Goal: Task Accomplishment & Management: Complete application form

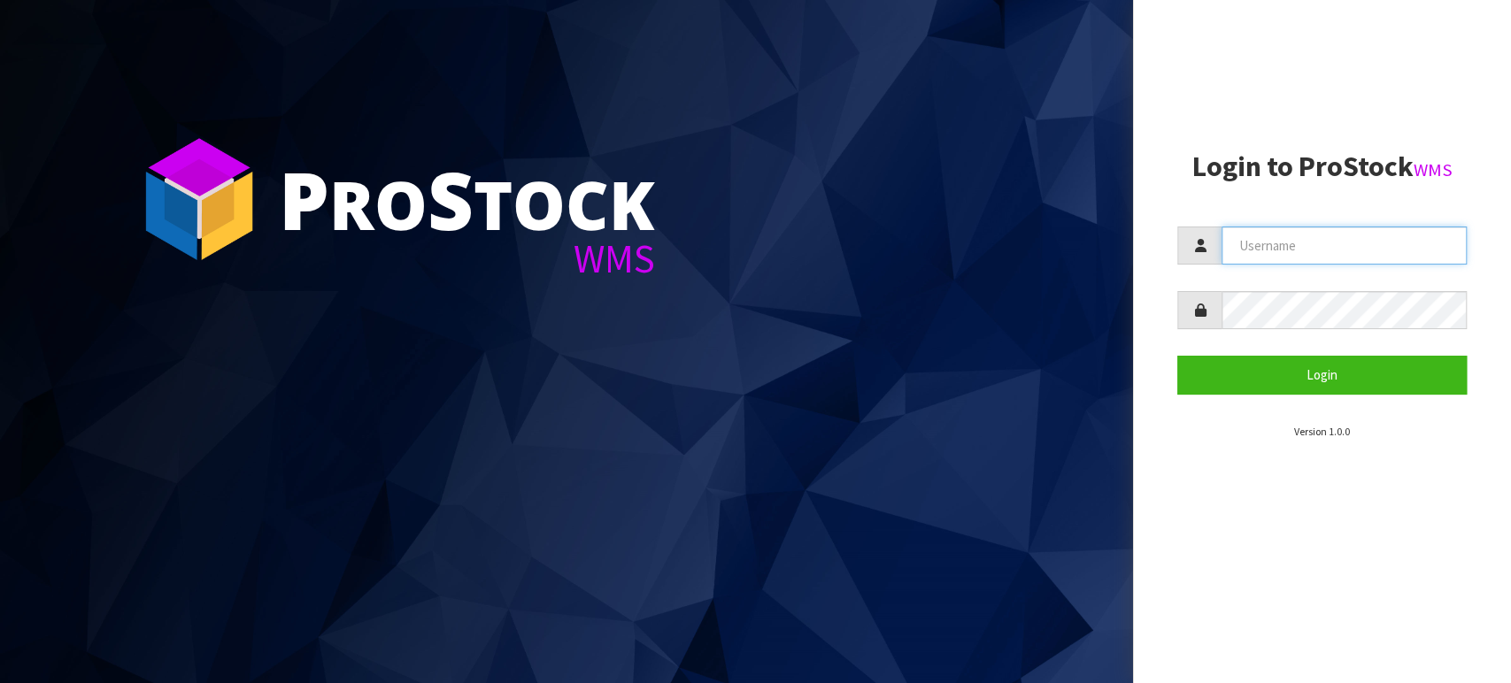
click at [1284, 249] on input "text" at bounding box center [1344, 246] width 245 height 38
type input "BABW"
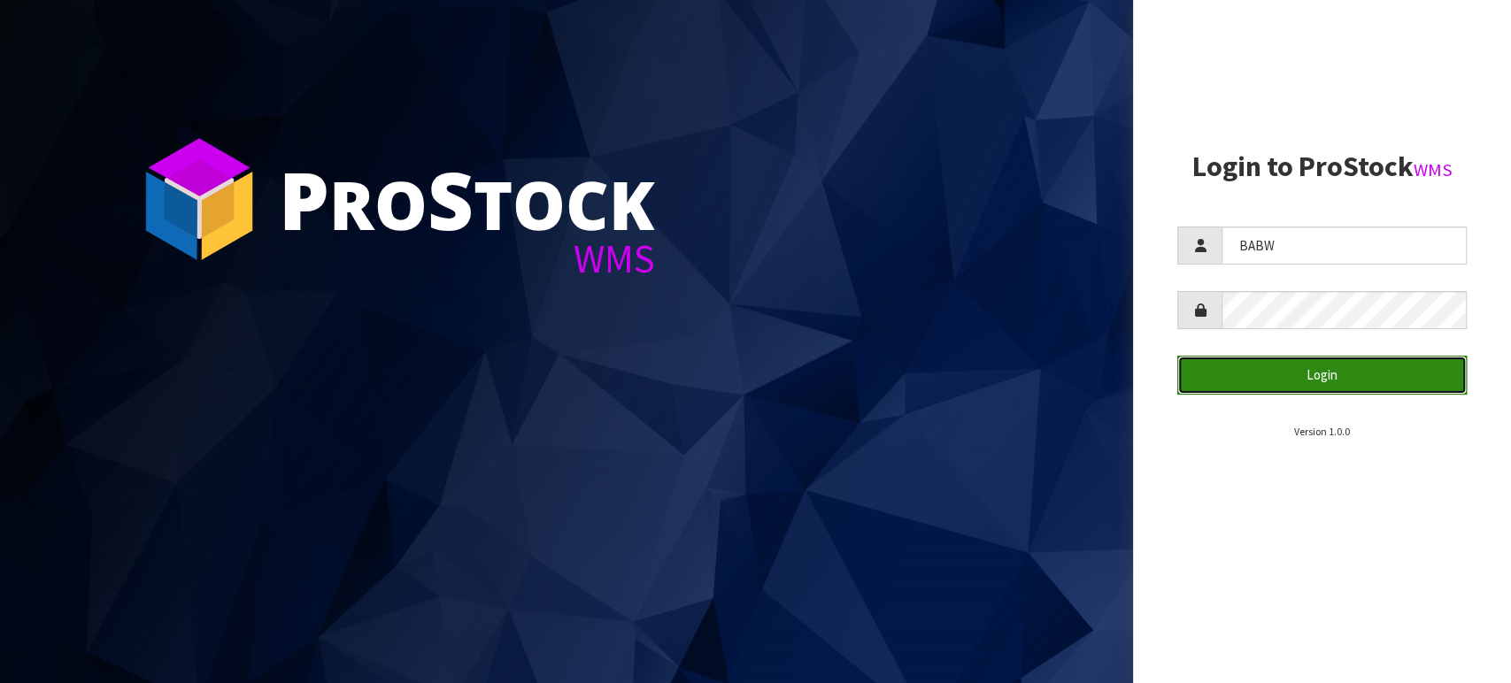
drag, startPoint x: 1277, startPoint y: 386, endPoint x: 1289, endPoint y: 382, distance: 12.0
click at [1289, 386] on button "Login" at bounding box center [1321, 375] width 289 height 38
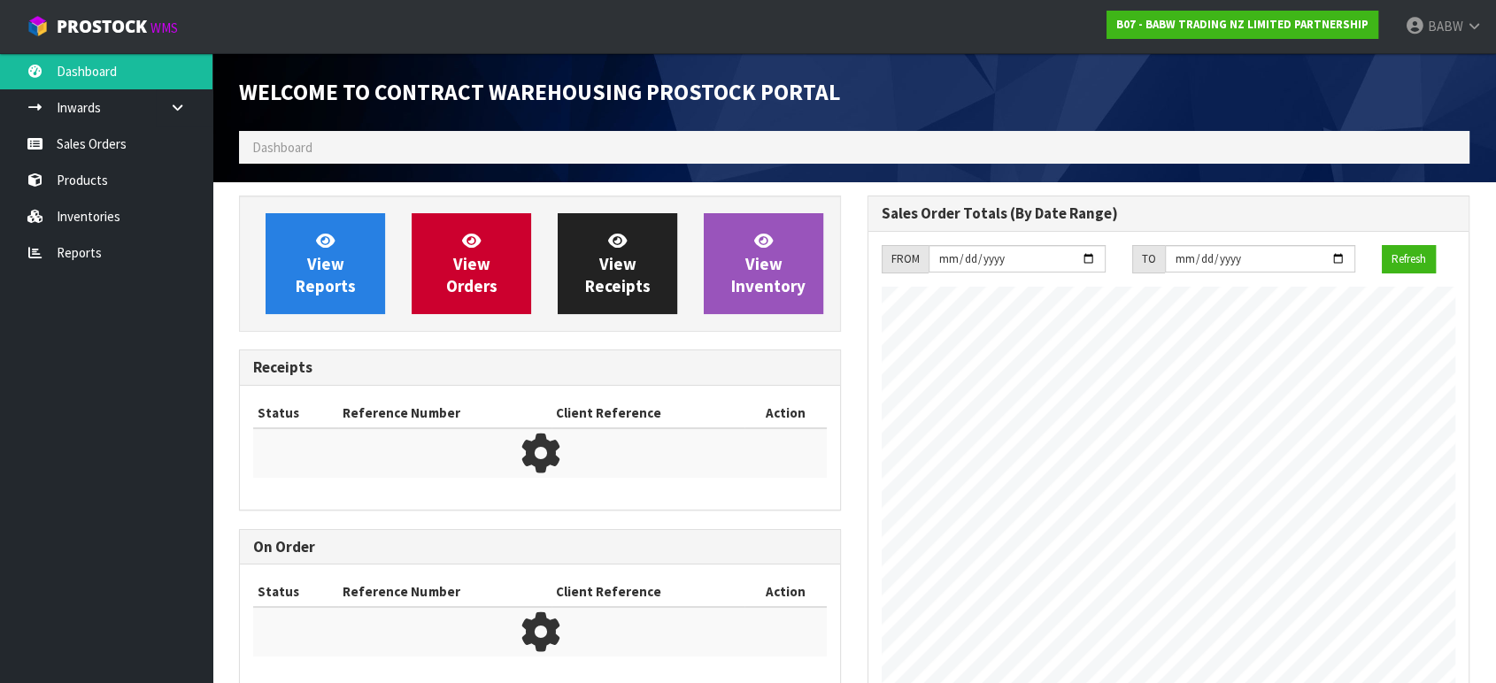
scroll to position [980, 628]
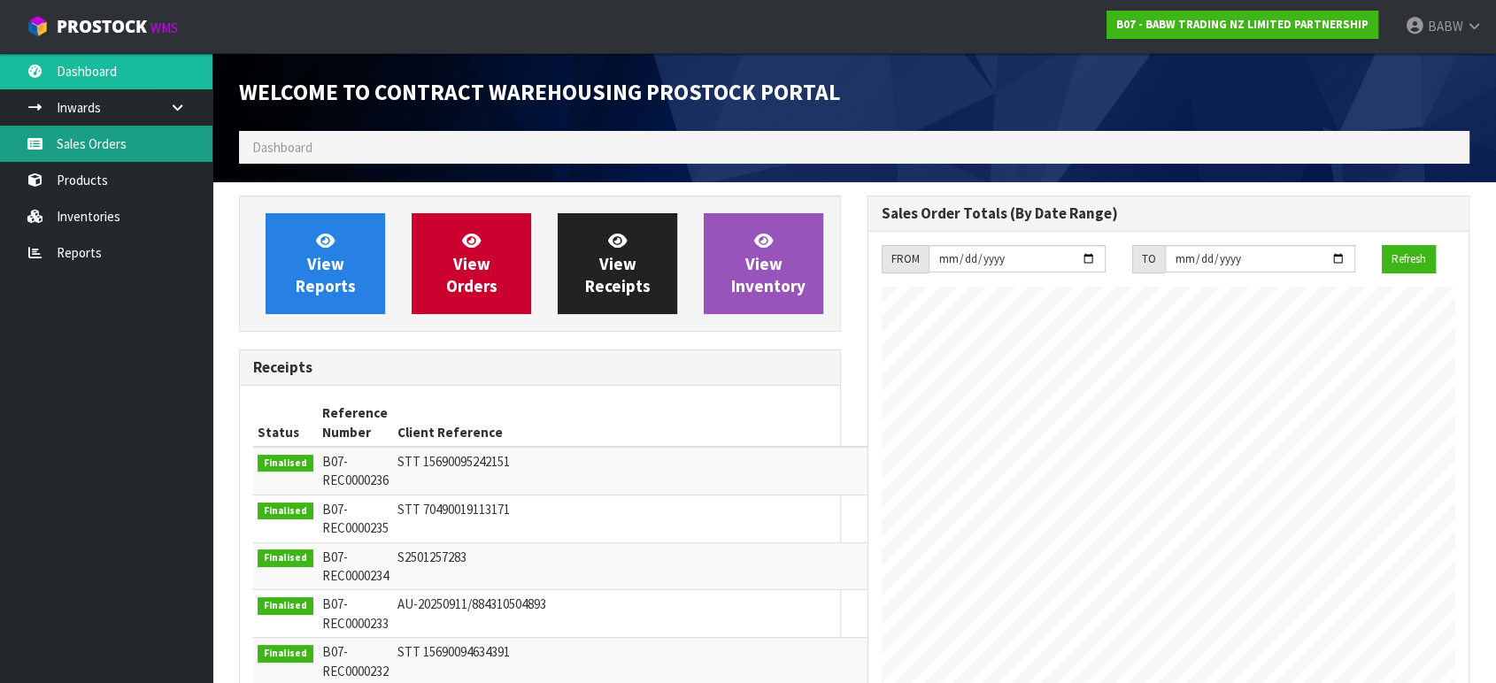
click at [143, 132] on link "Sales Orders" at bounding box center [106, 144] width 212 height 36
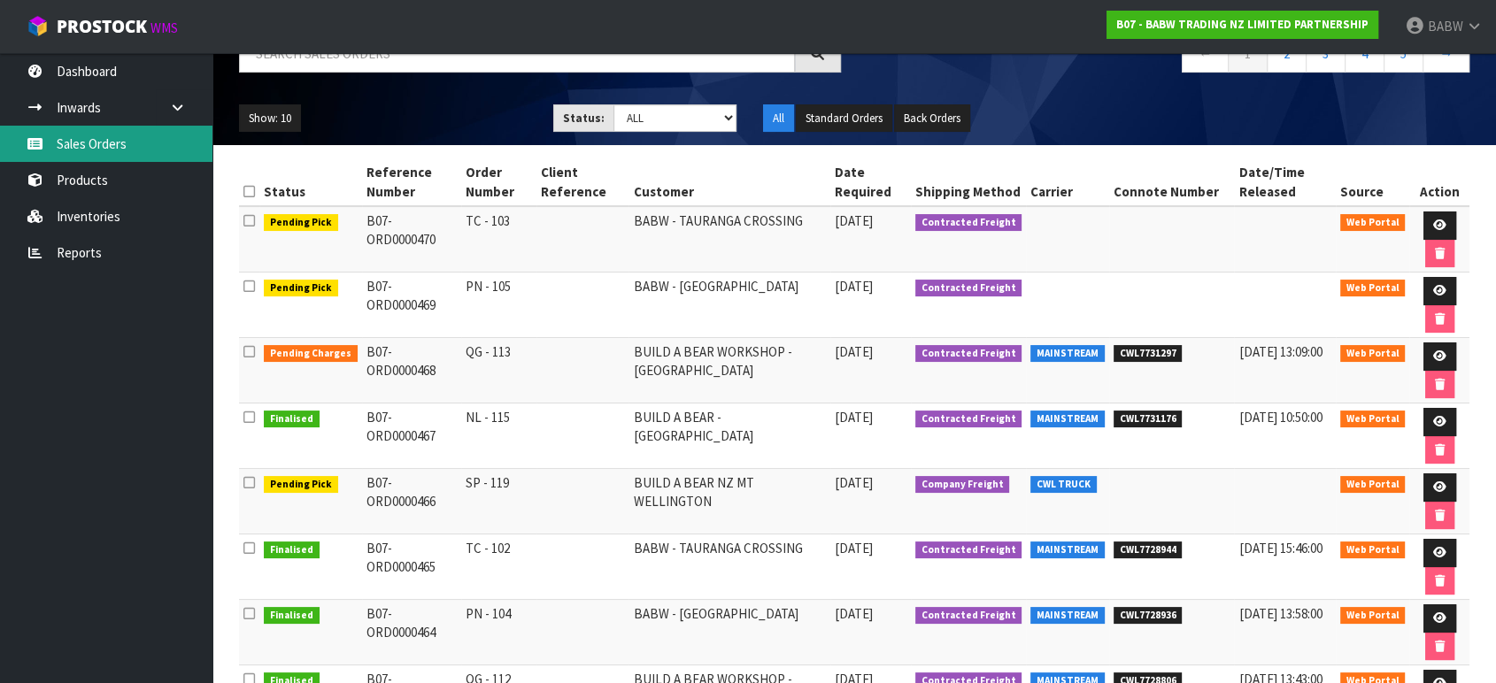
scroll to position [197, 0]
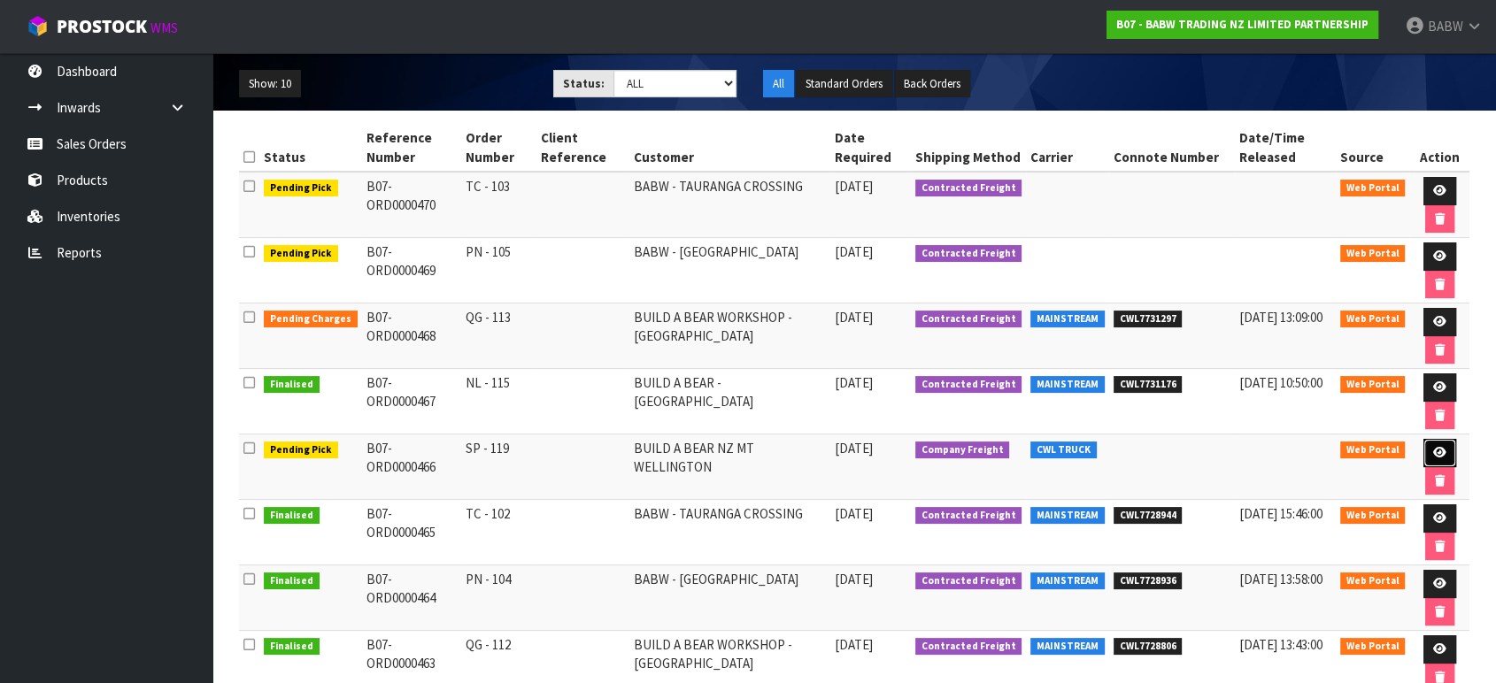
click at [1440, 447] on icon at bounding box center [1439, 453] width 13 height 12
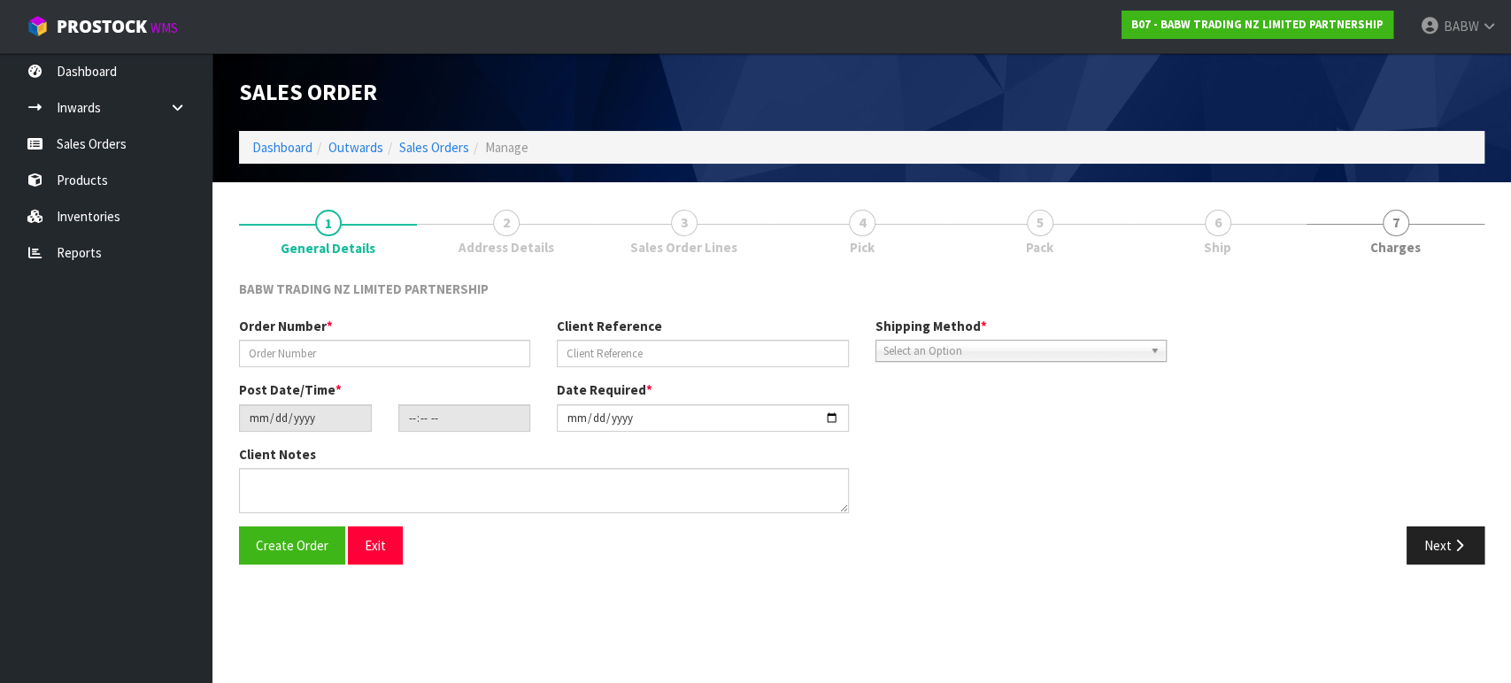
type input "SP - 119"
type input "[DATE]"
type input "14:00:00.000"
type input "[DATE]"
type textarea "CALL/MESSGAE AFTERNOON PRIOR TO MORNING DELIVERY - FRANKI 0273810540, TO MAKE S…"
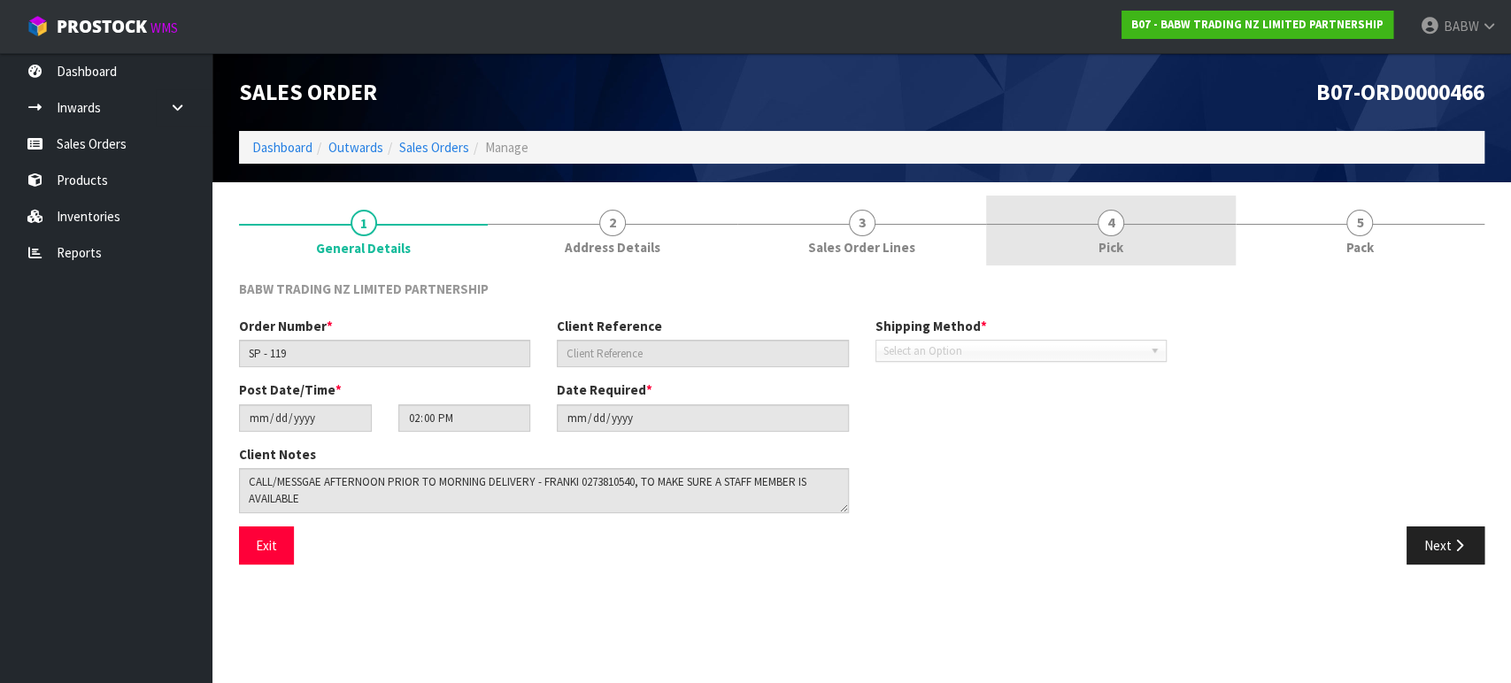
click at [1071, 229] on link "4 Pick" at bounding box center [1110, 231] width 249 height 70
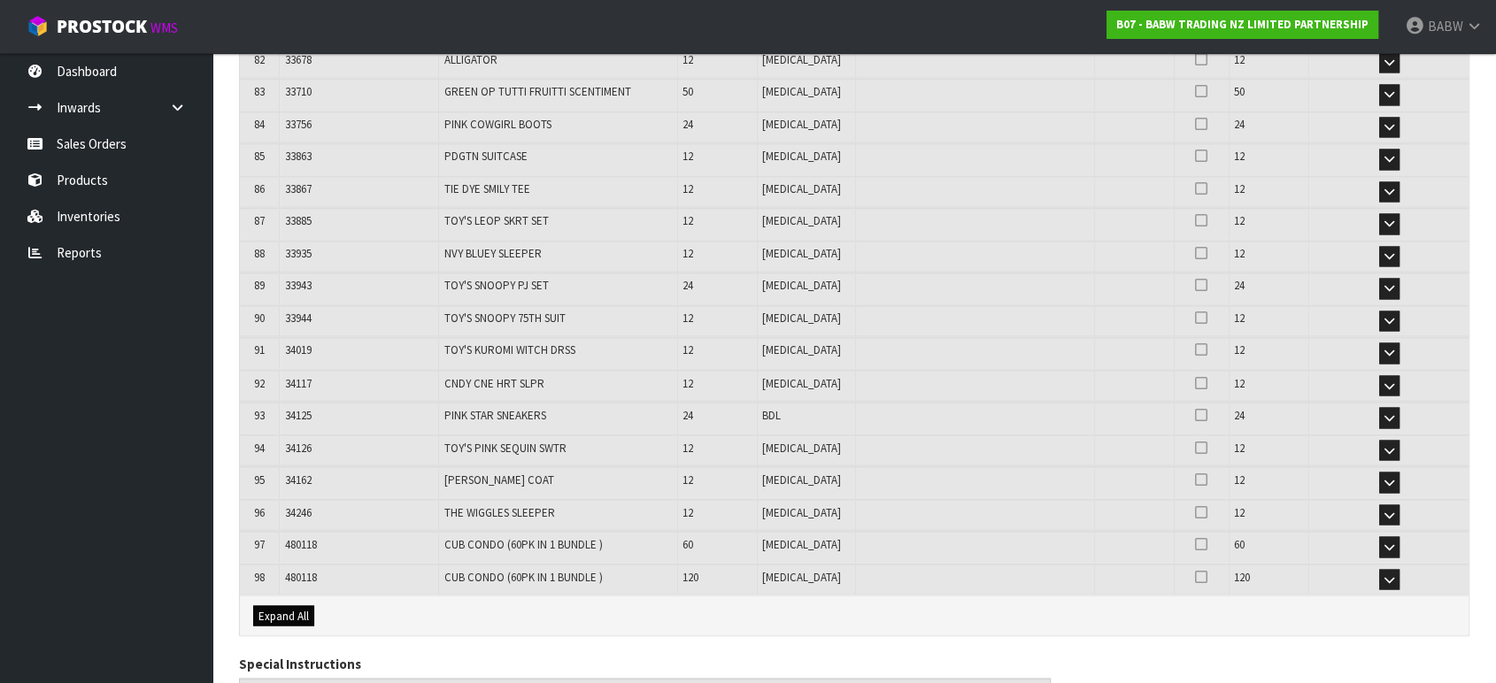
scroll to position [3059, 0]
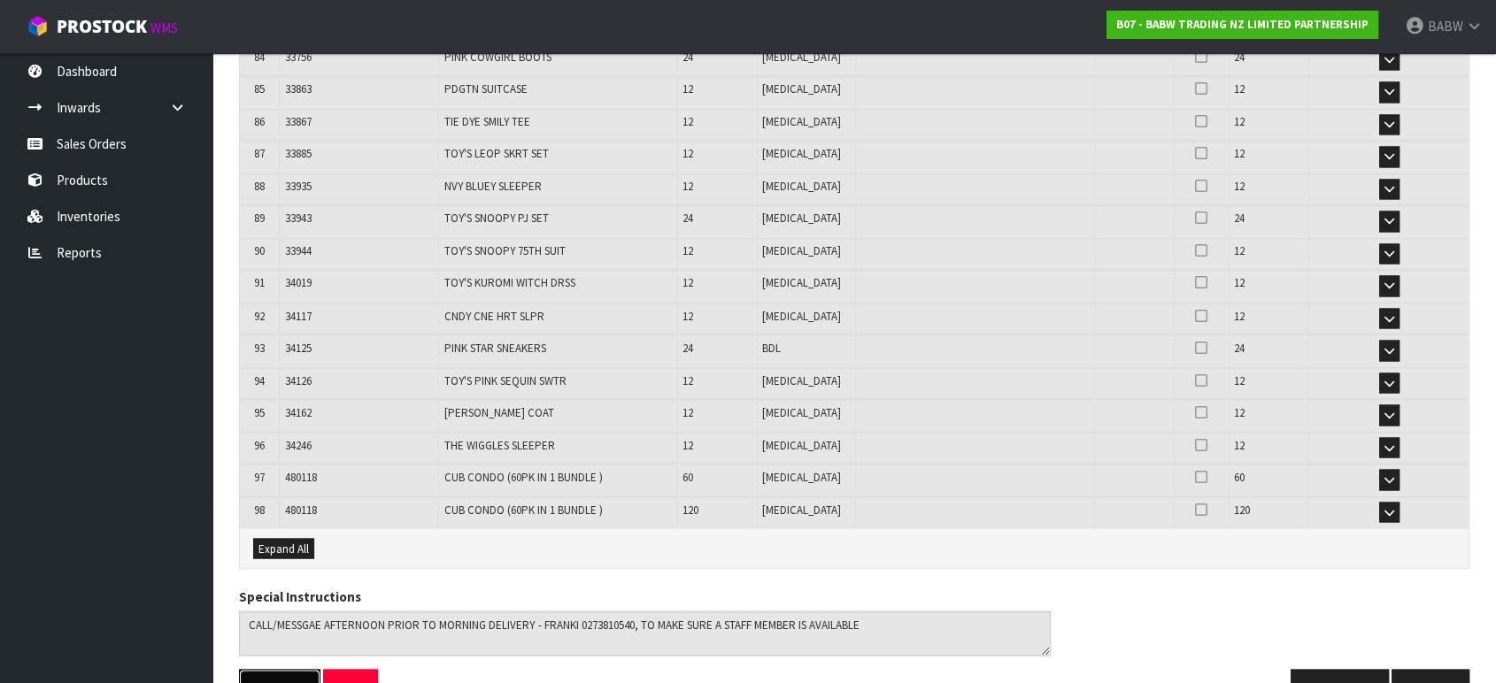
click at [249, 669] on button "Pack Slip" at bounding box center [279, 688] width 81 height 38
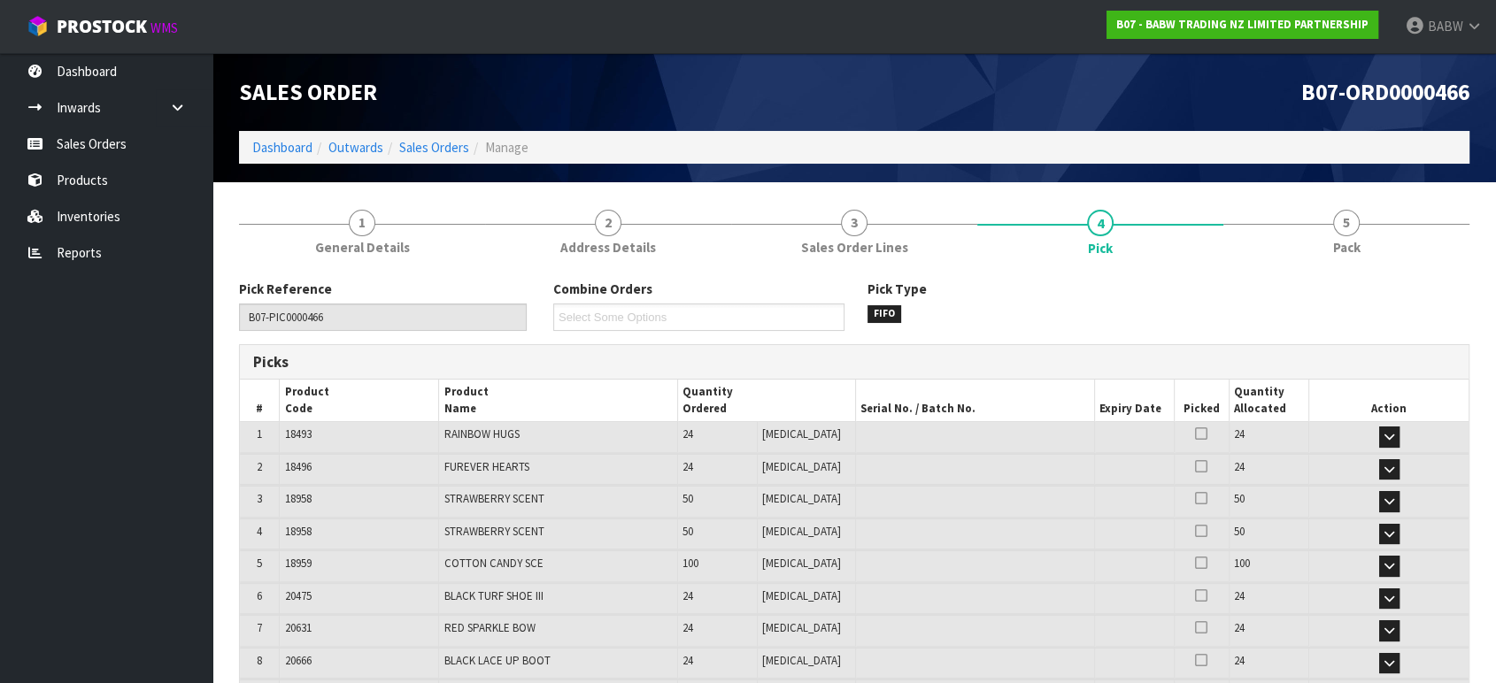
scroll to position [0, 0]
click at [88, 133] on link "Sales Orders" at bounding box center [106, 144] width 212 height 36
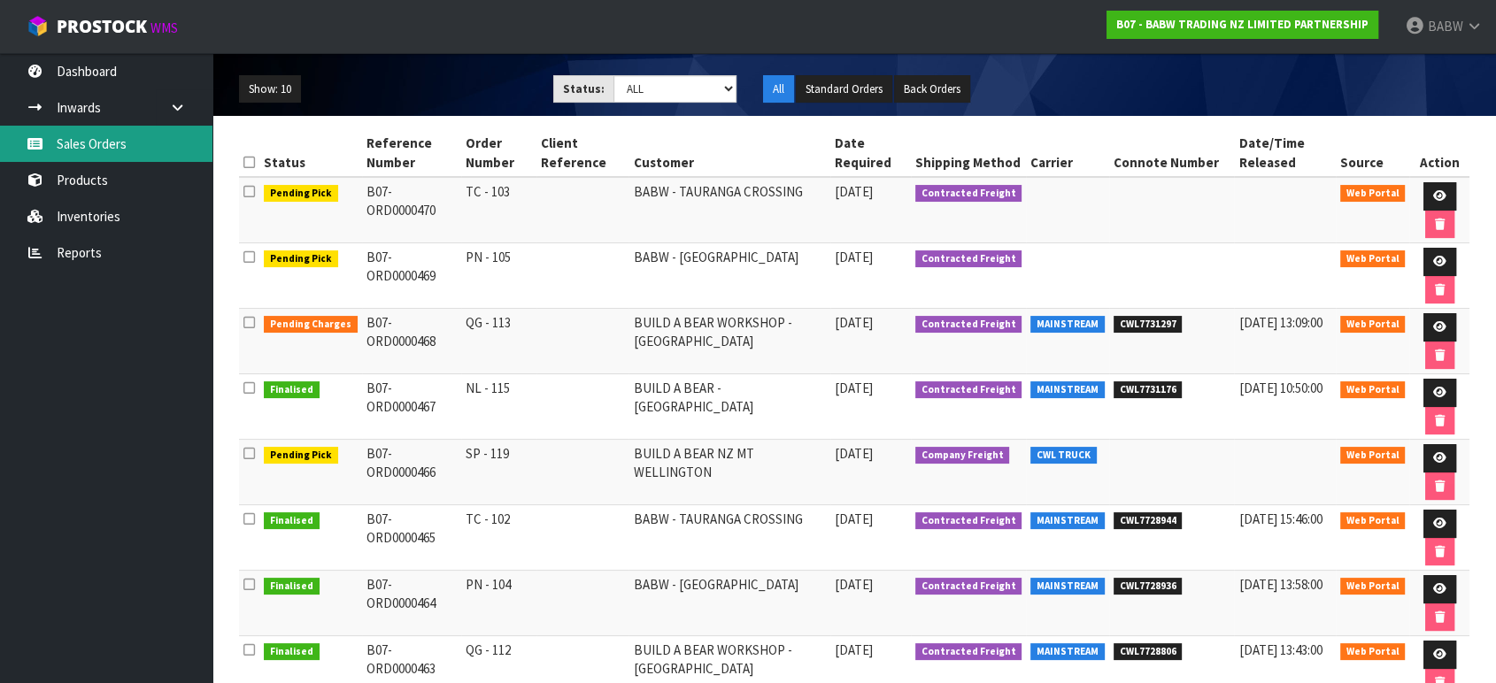
scroll to position [197, 0]
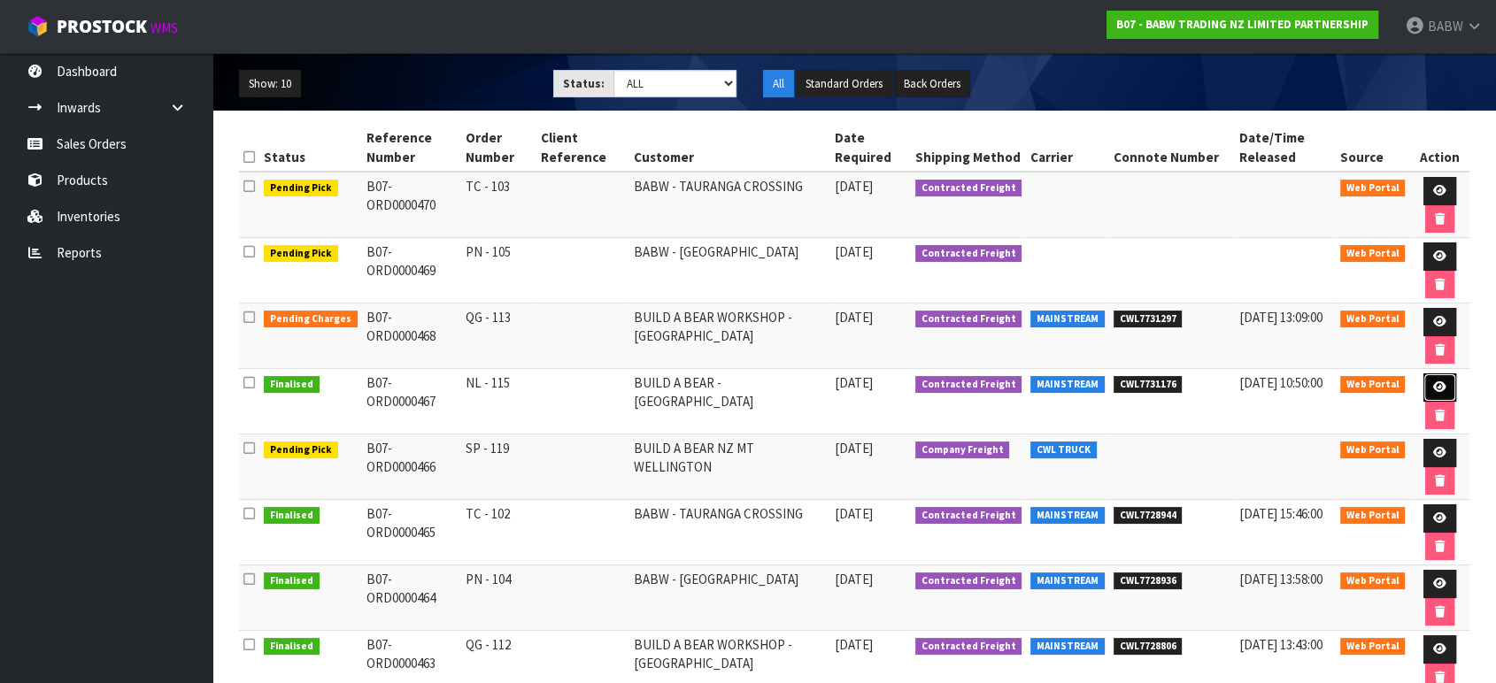
click at [1436, 382] on icon at bounding box center [1439, 388] width 13 height 12
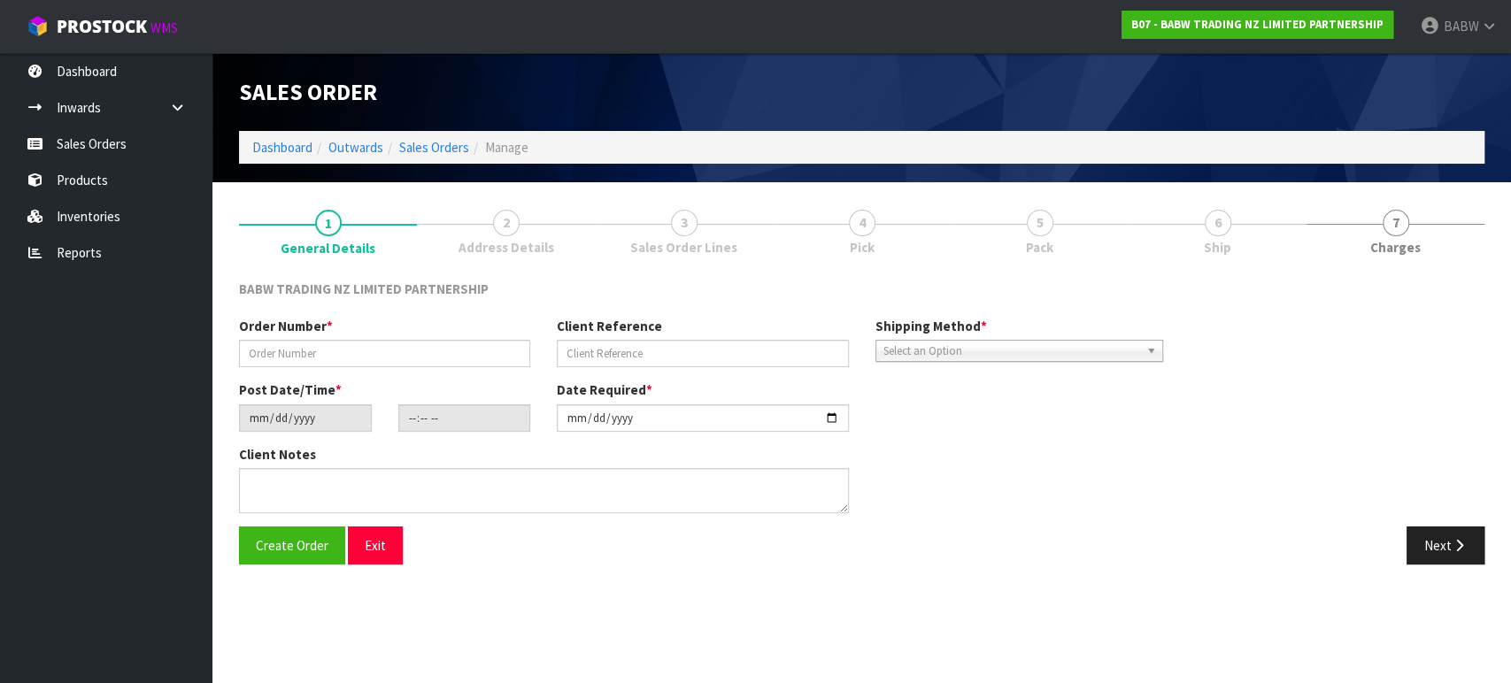
type input "NL - 115"
type input "[DATE]"
type input "14:04:00.000"
type input "[DATE]"
type textarea "DELIVER BETWEEN 8AM AND 8.30AM CALL - [PERSON_NAME] ON [PHONE_NUMBER] AFTERNOON…"
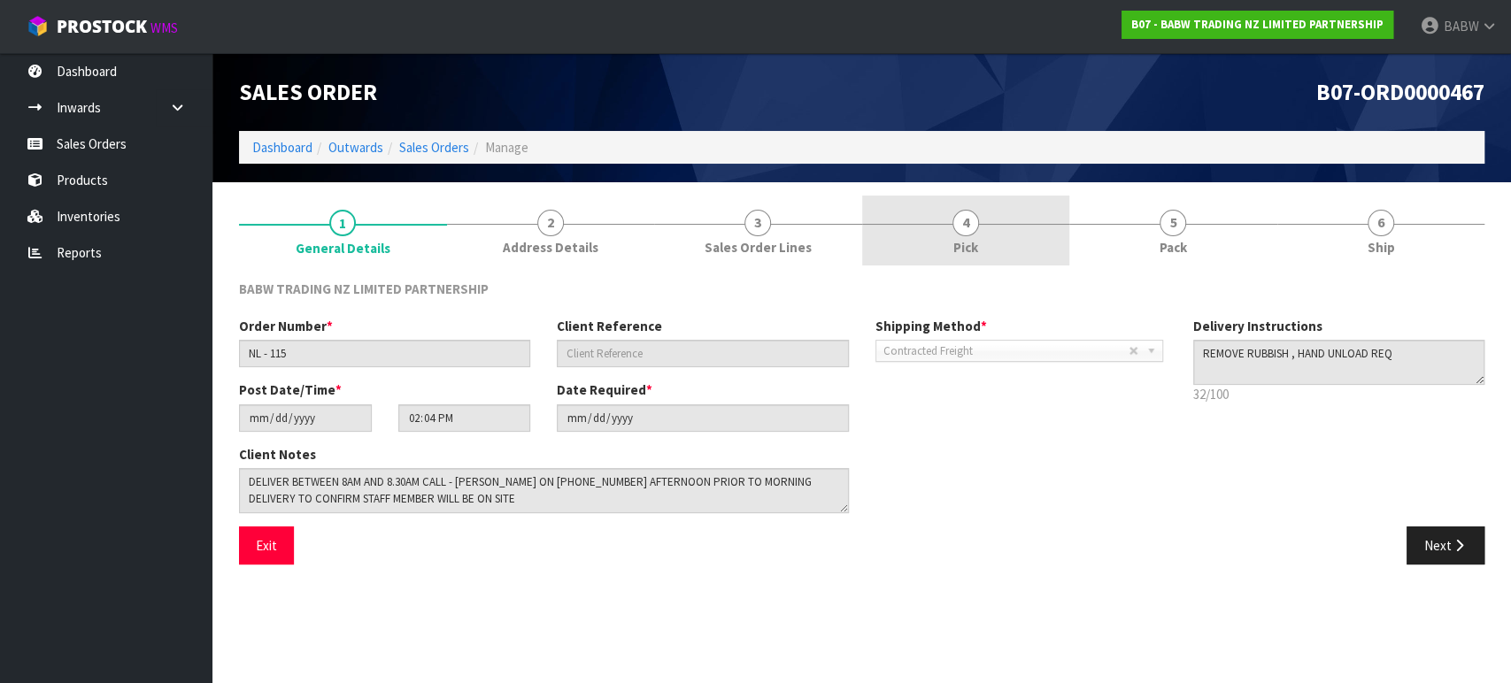
click at [1002, 228] on link "4 Pick" at bounding box center [966, 231] width 208 height 70
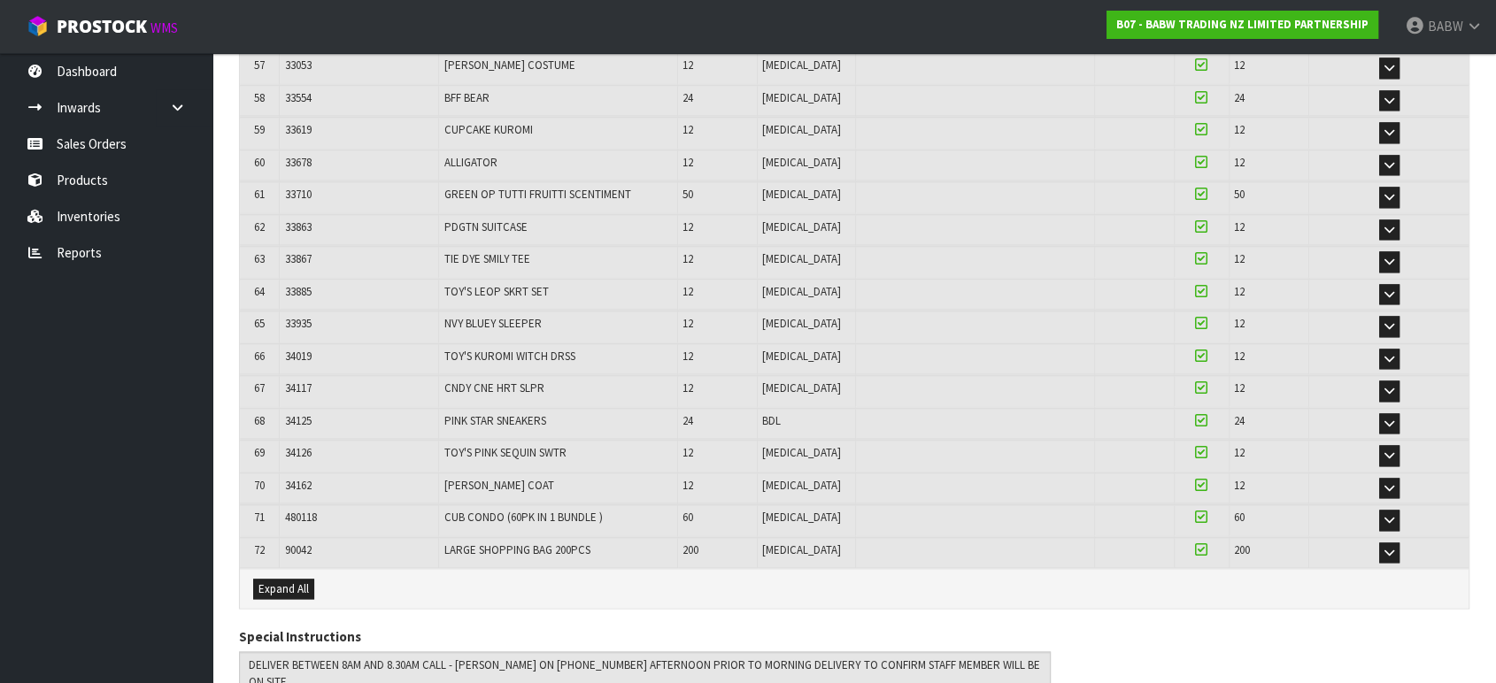
scroll to position [2233, 0]
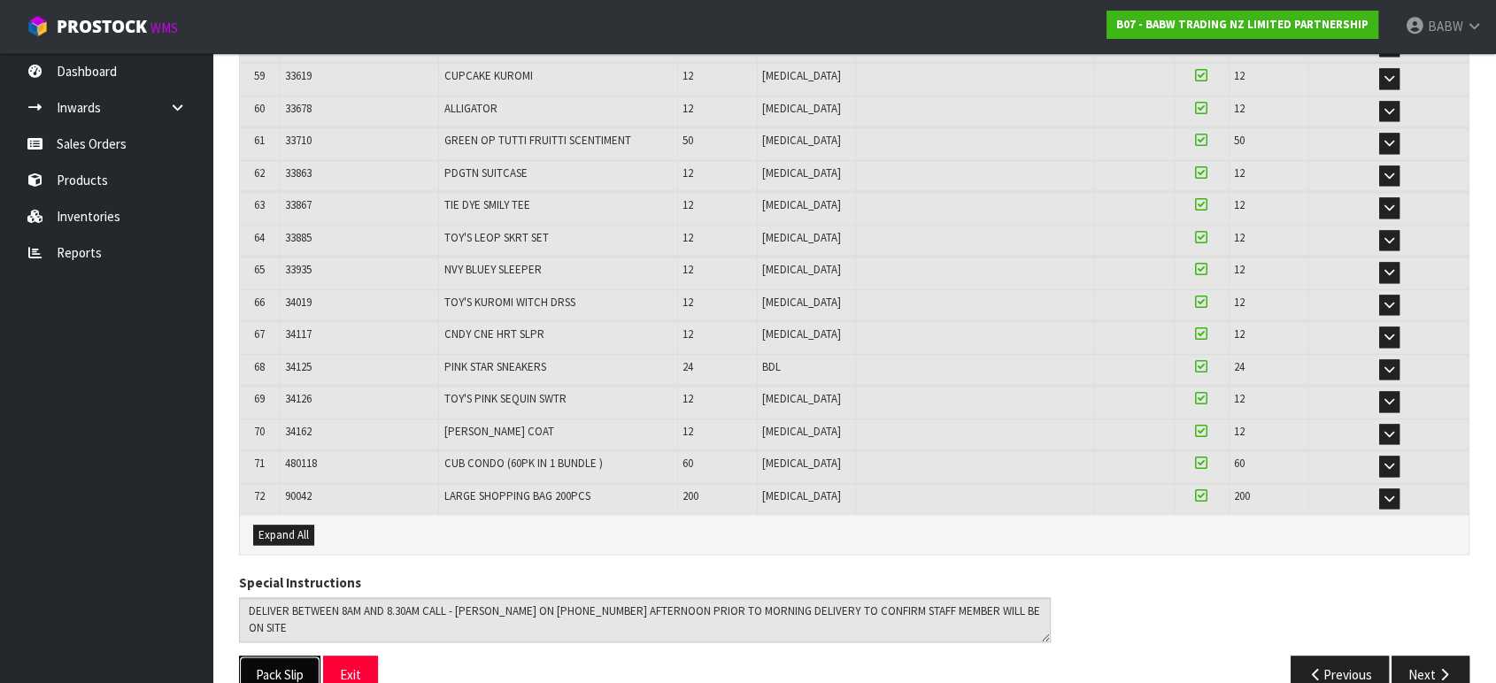
click at [266, 656] on button "Pack Slip" at bounding box center [279, 675] width 81 height 38
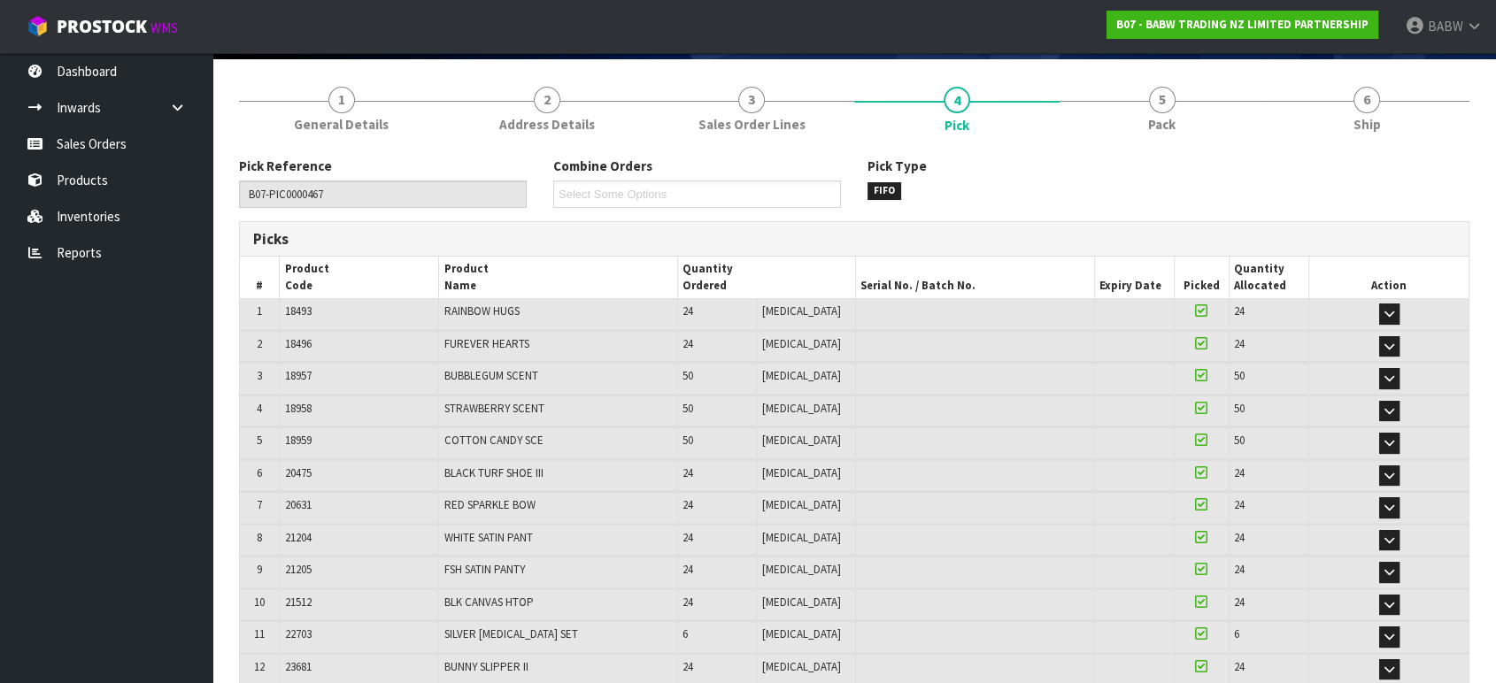
scroll to position [0, 0]
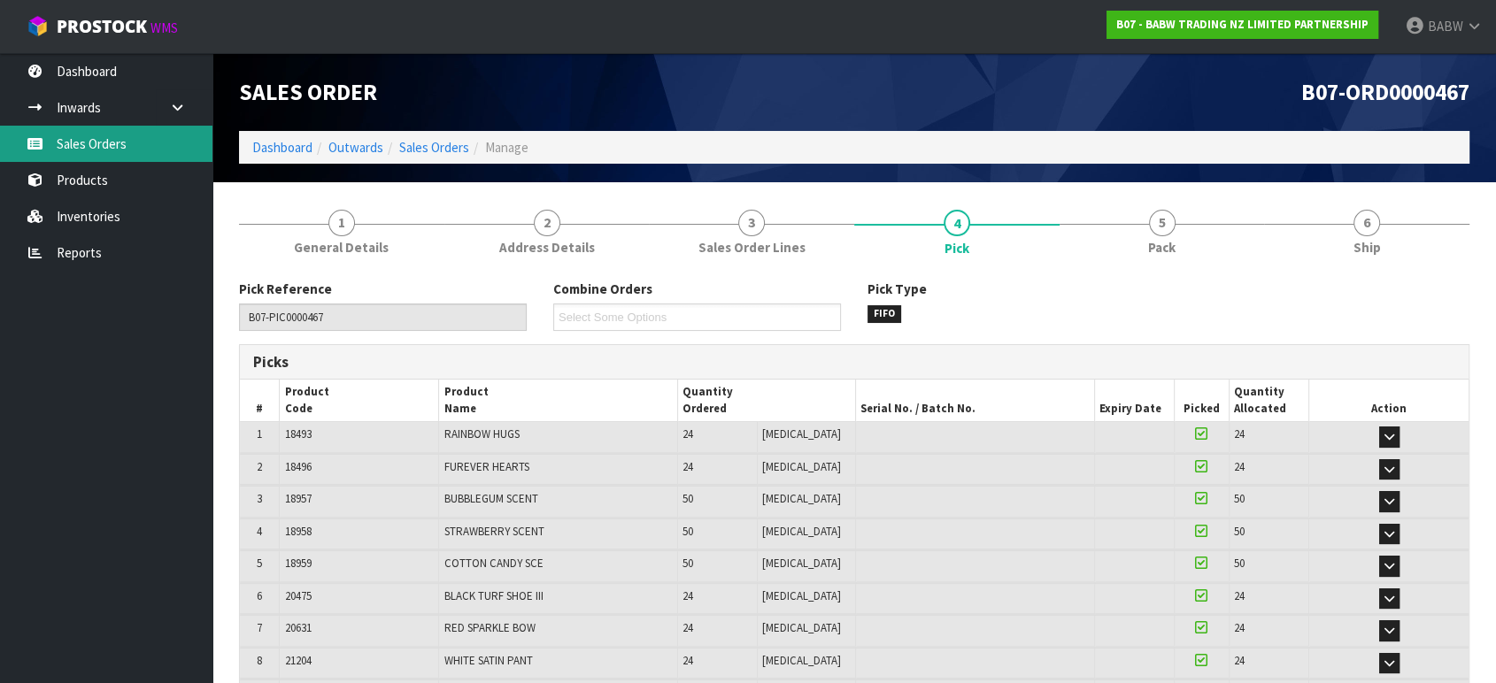
click at [79, 148] on link "Sales Orders" at bounding box center [106, 144] width 212 height 36
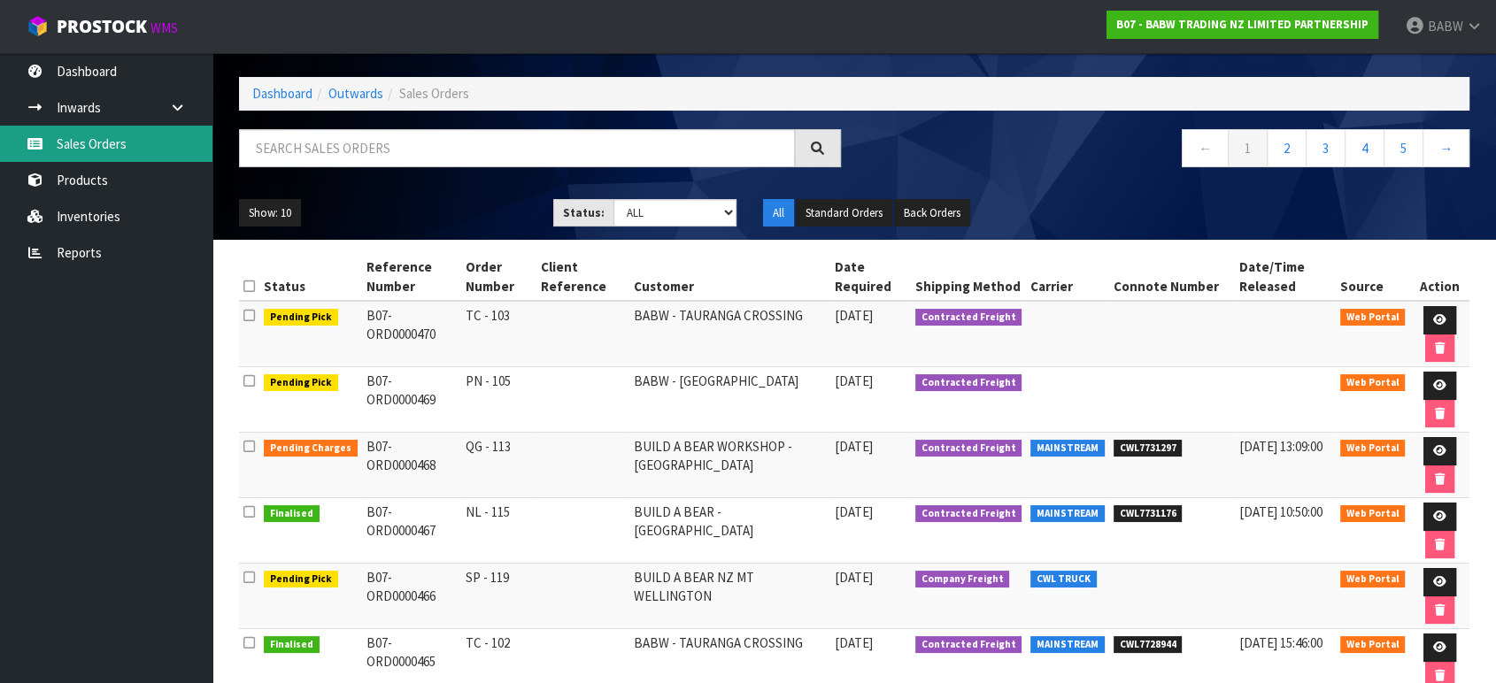
scroll to position [98, 0]
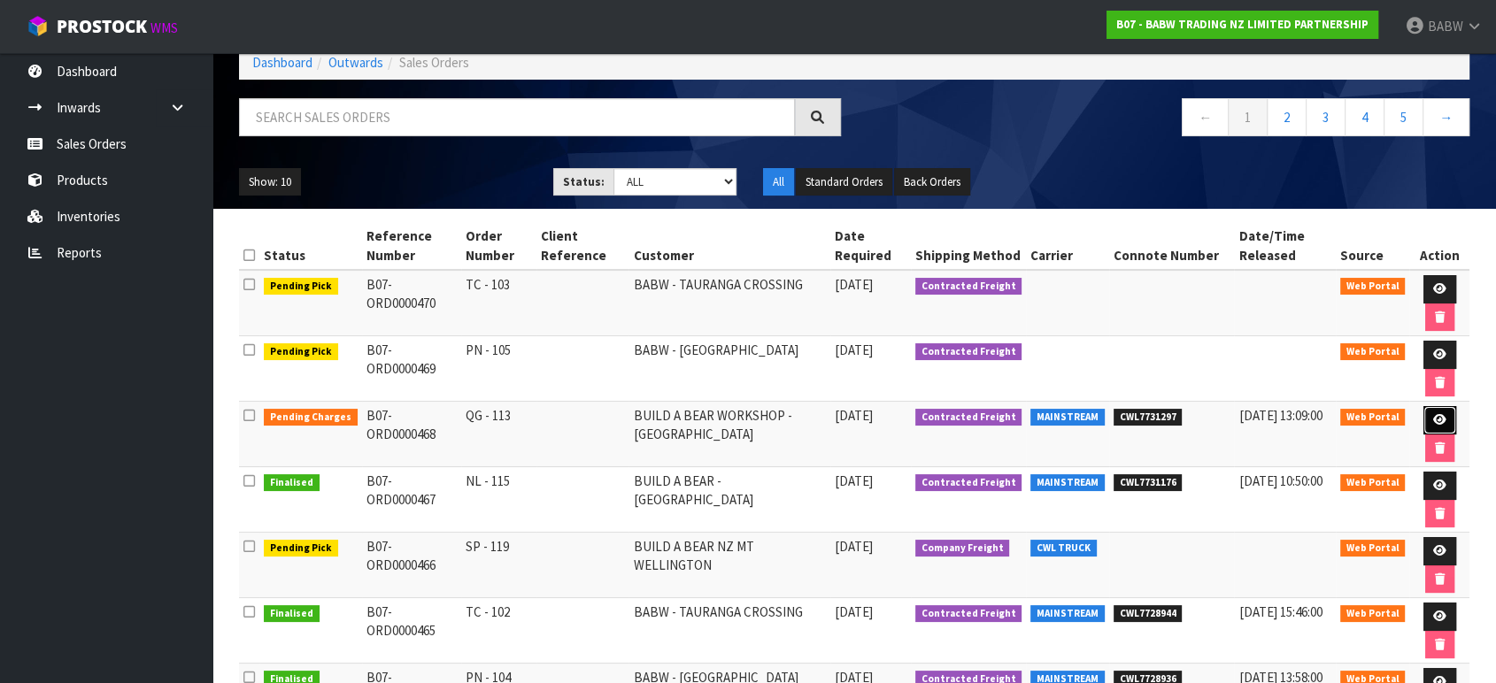
click at [1433, 416] on icon at bounding box center [1439, 420] width 13 height 12
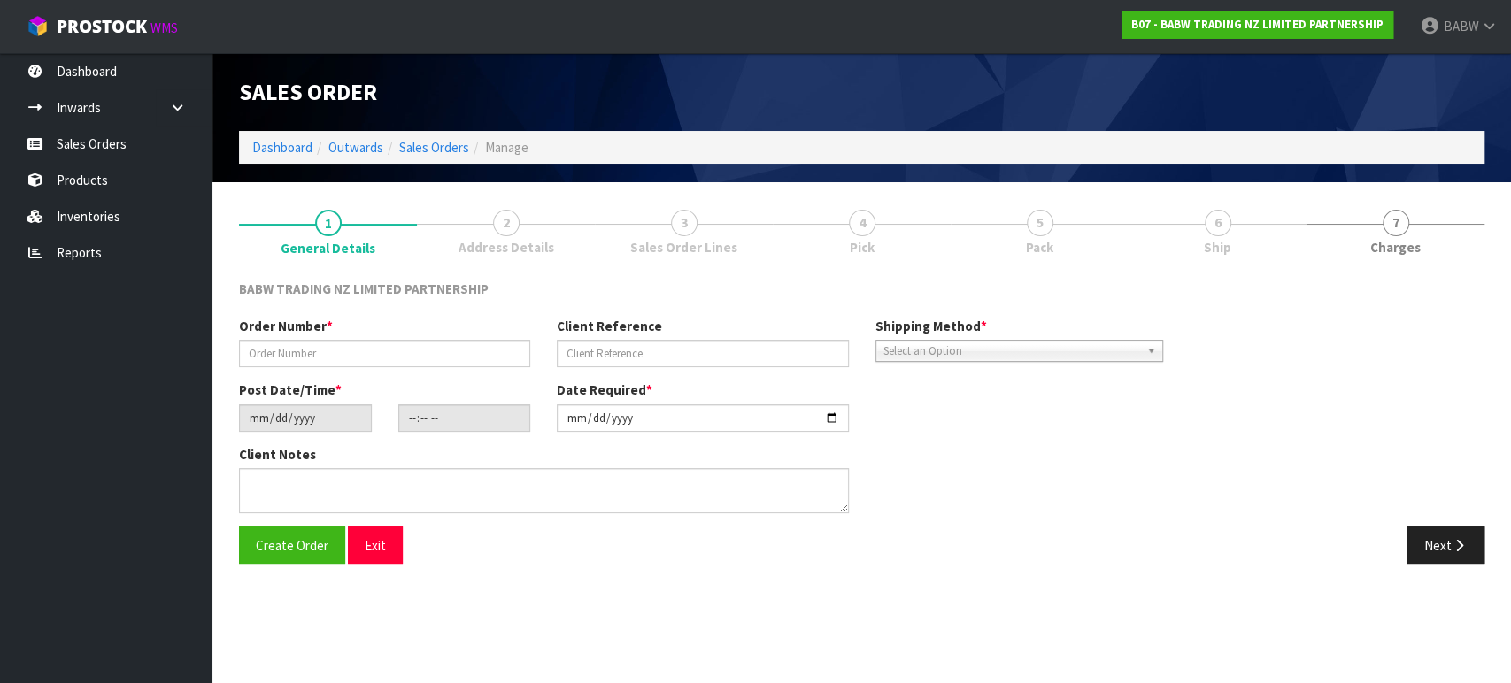
type input "QG - 113"
type input "[DATE]"
type input "14:06:00.000"
type input "[DATE]"
type textarea "DELIVER BETWEEN 8AM AND 8.30AM CALL - [PERSON_NAME] ON [PHONE_NUMBER] AFTERNOON…"
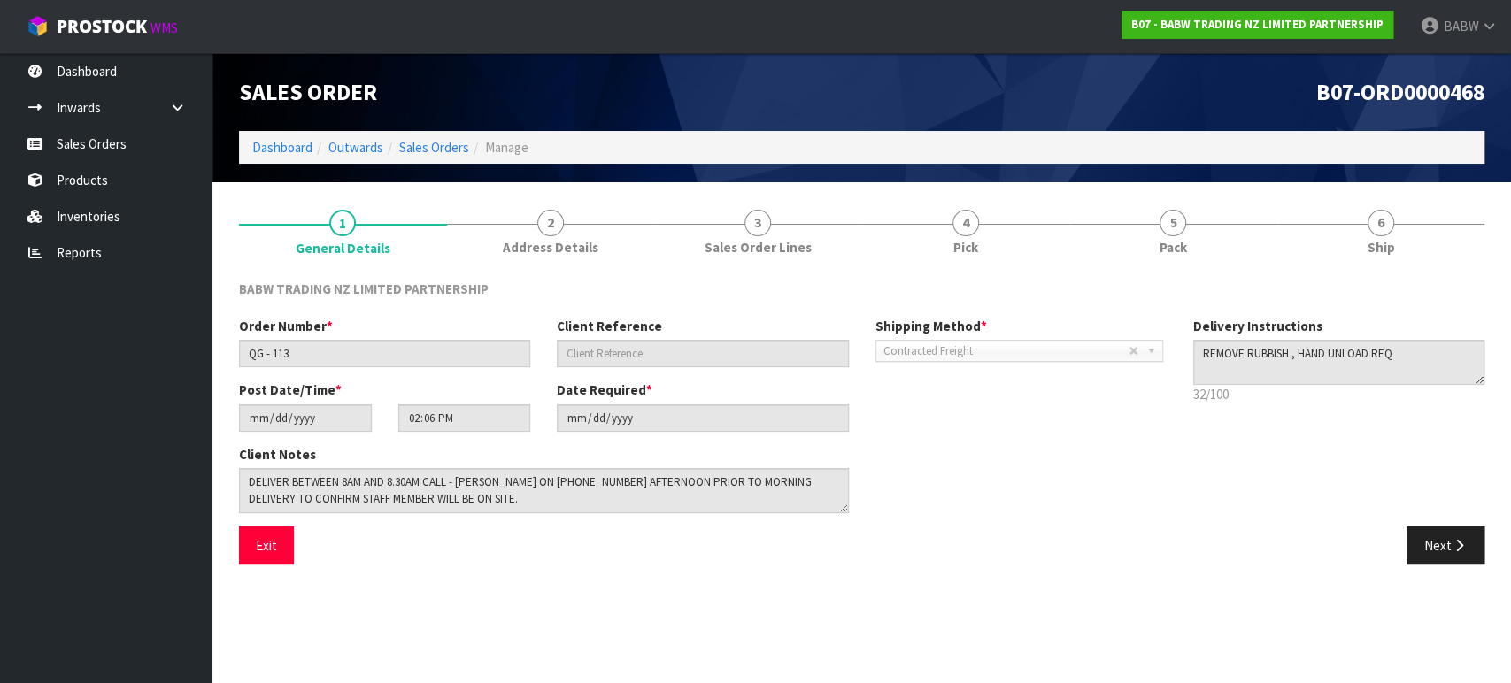
click at [999, 228] on link "4 Pick" at bounding box center [966, 231] width 208 height 70
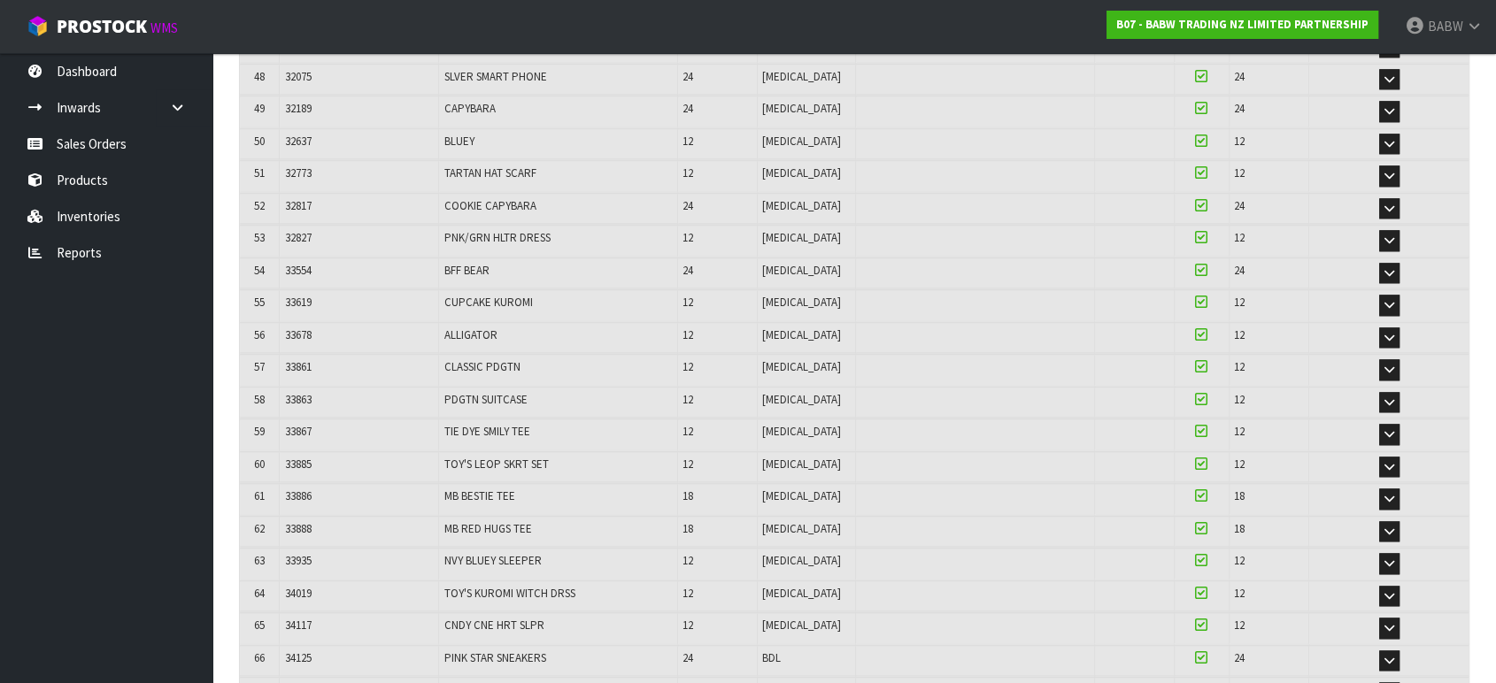
scroll to position [2105, 0]
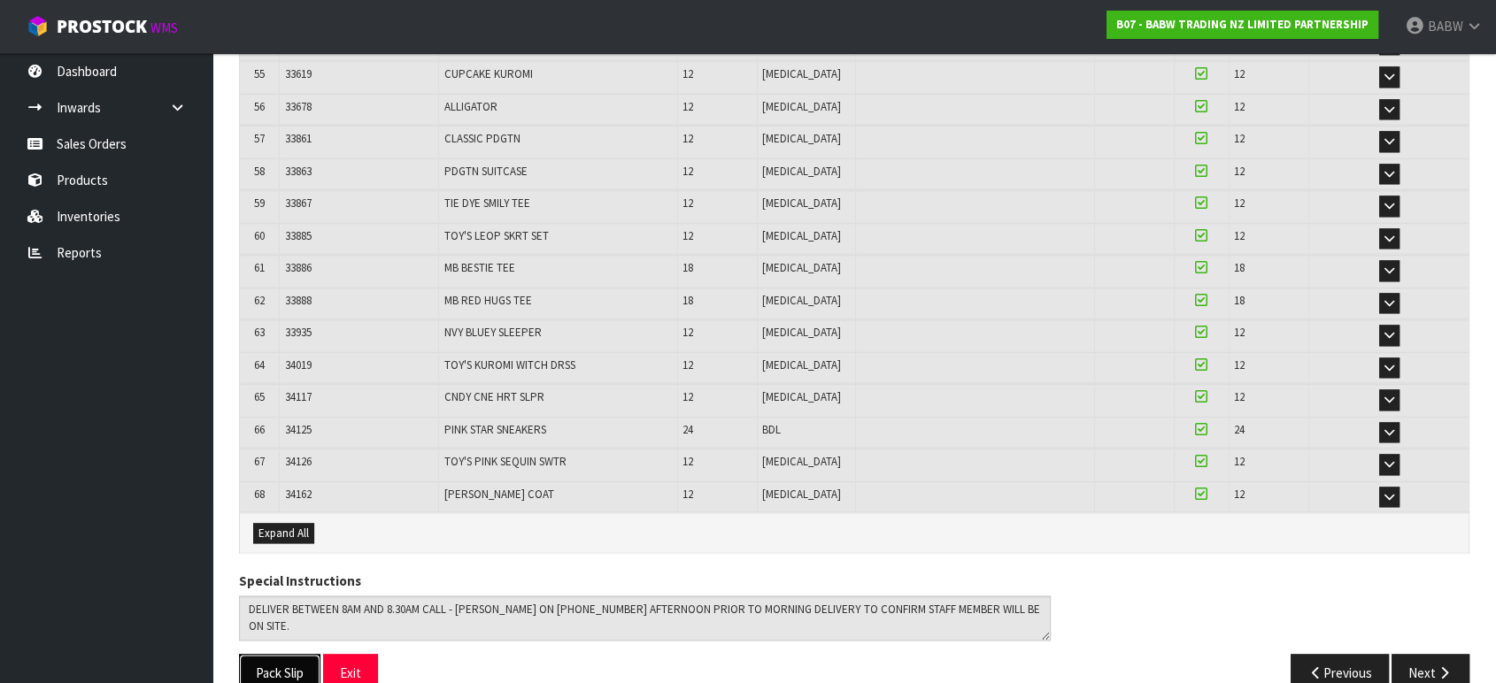
click at [260, 654] on button "Pack Slip" at bounding box center [279, 673] width 81 height 38
click at [131, 147] on link "Sales Orders" at bounding box center [106, 144] width 212 height 36
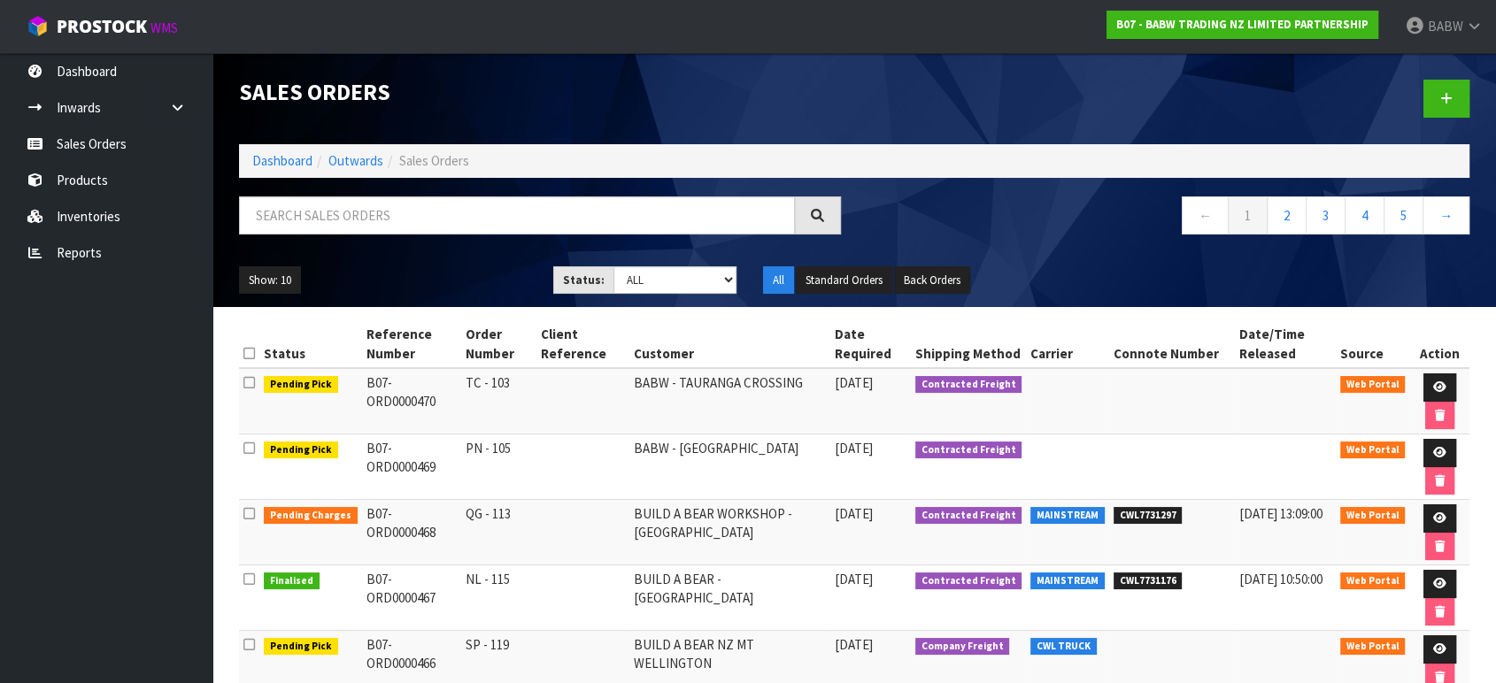
click at [118, 466] on ul "Dashboard Inwards Purchase Orders Receipts Sales Orders Products Inventories Re…" at bounding box center [106, 368] width 212 height 630
click at [1439, 449] on icon at bounding box center [1439, 453] width 13 height 12
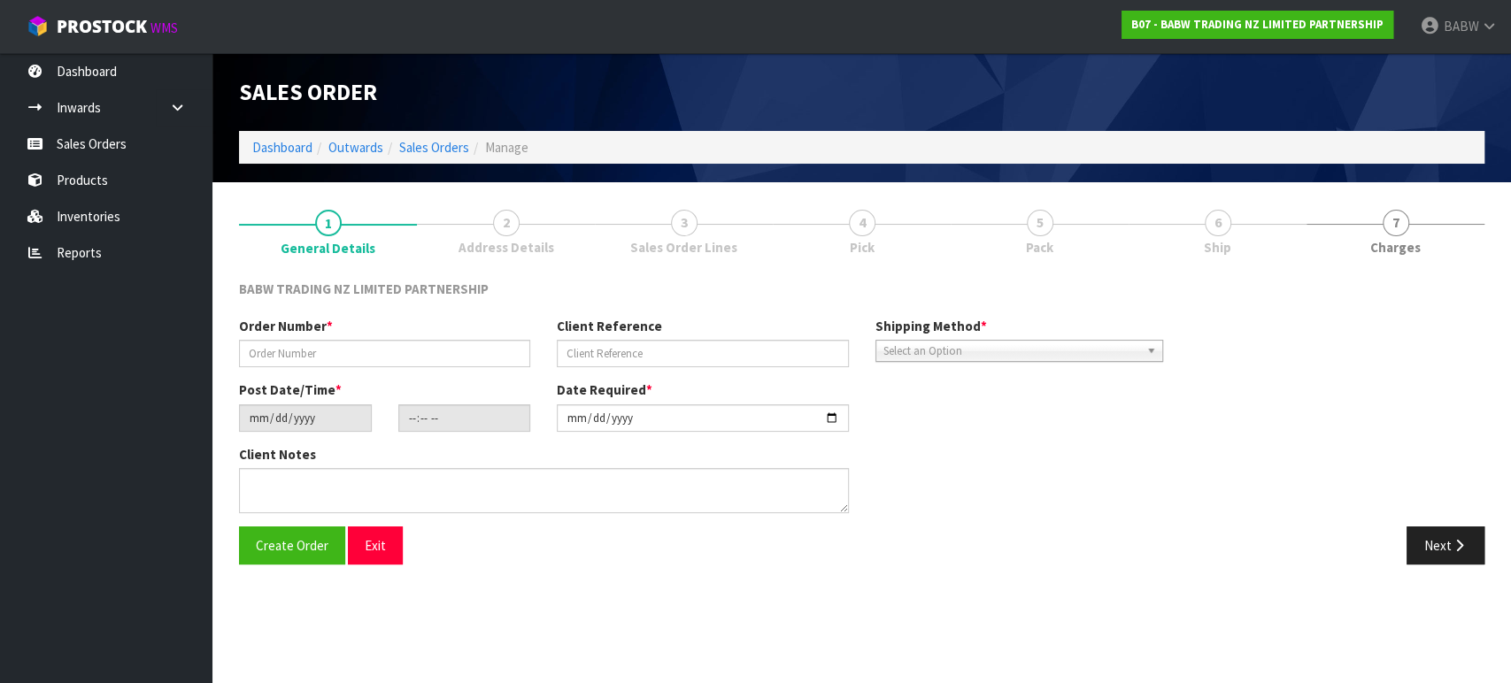
type input "PN - 105"
type input "[DATE]"
type input "14:08:00.000"
type input "[DATE]"
type textarea "CONTACT AS FOLLOWS: TE ARAWA AKURANGI [PHONE_NUMBER]"
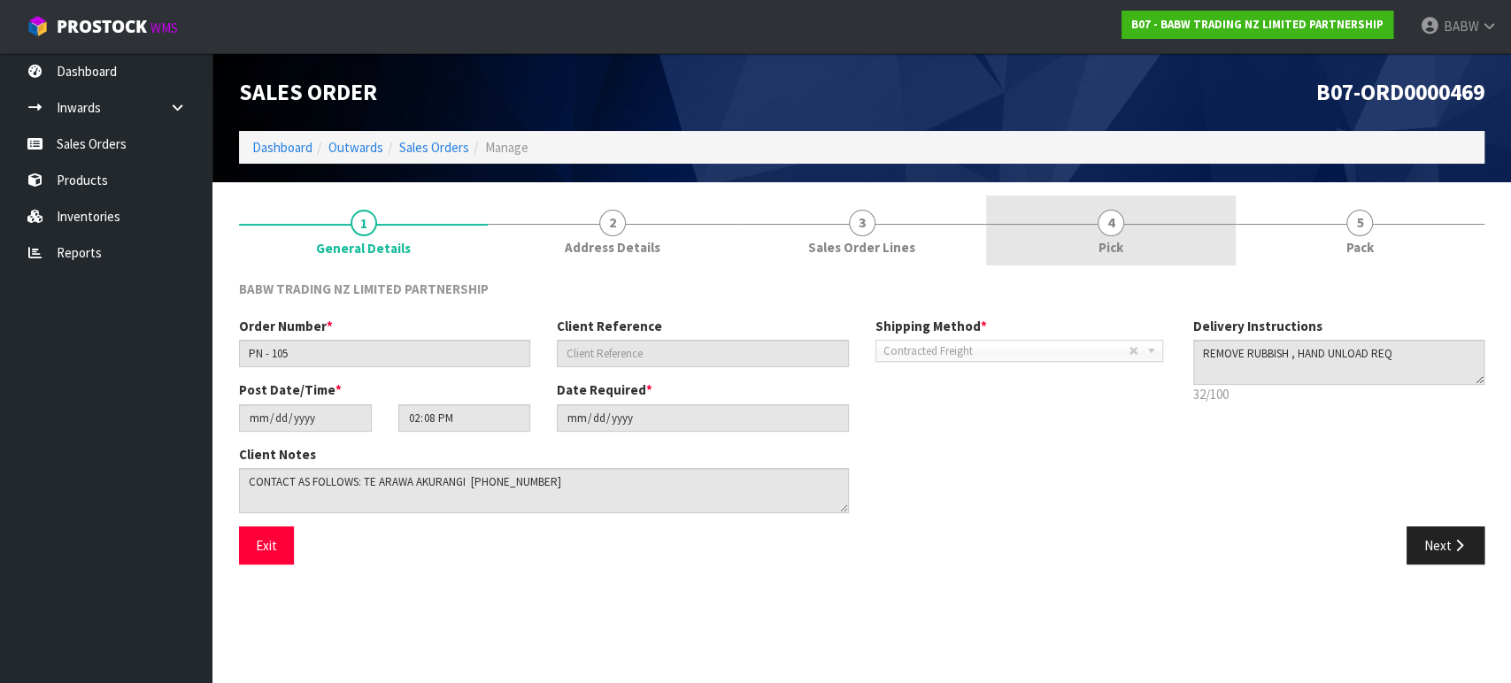
click at [1075, 228] on link "4 Pick" at bounding box center [1110, 231] width 249 height 70
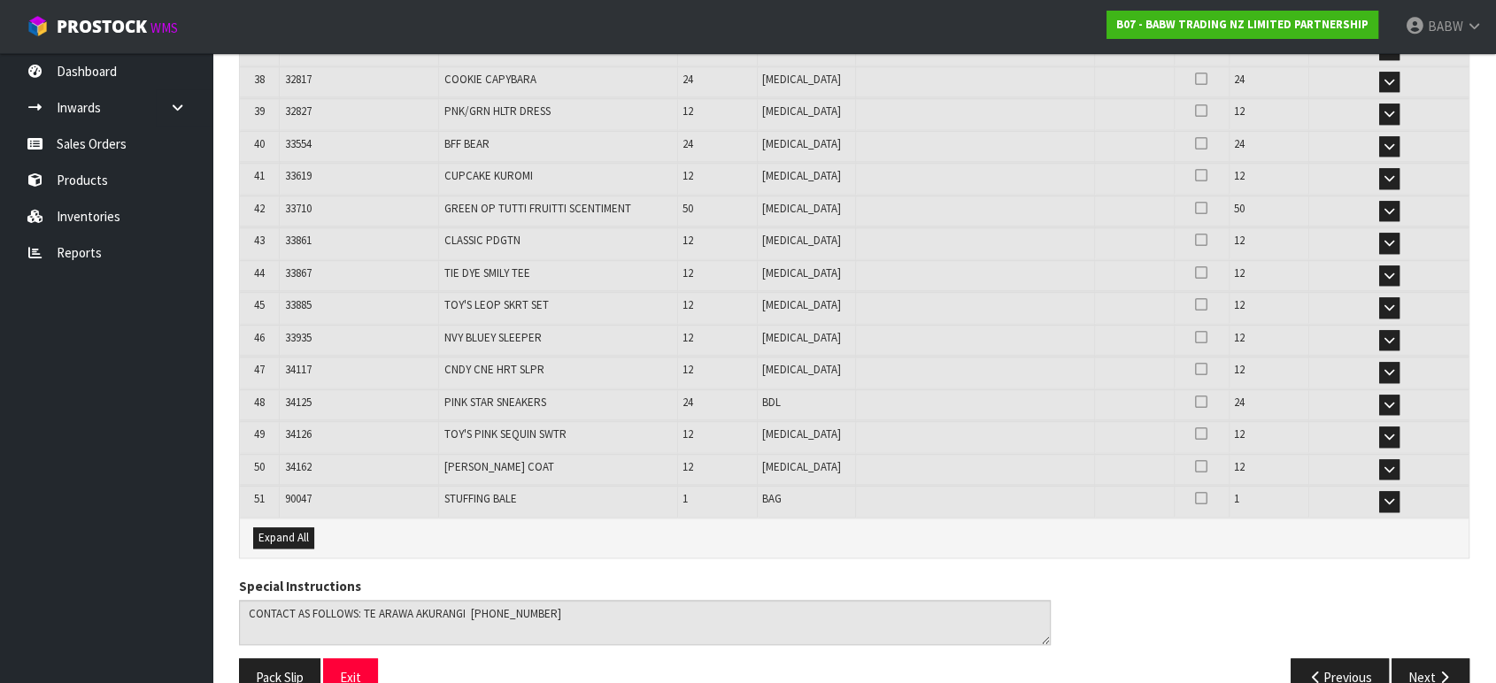
scroll to position [1565, 0]
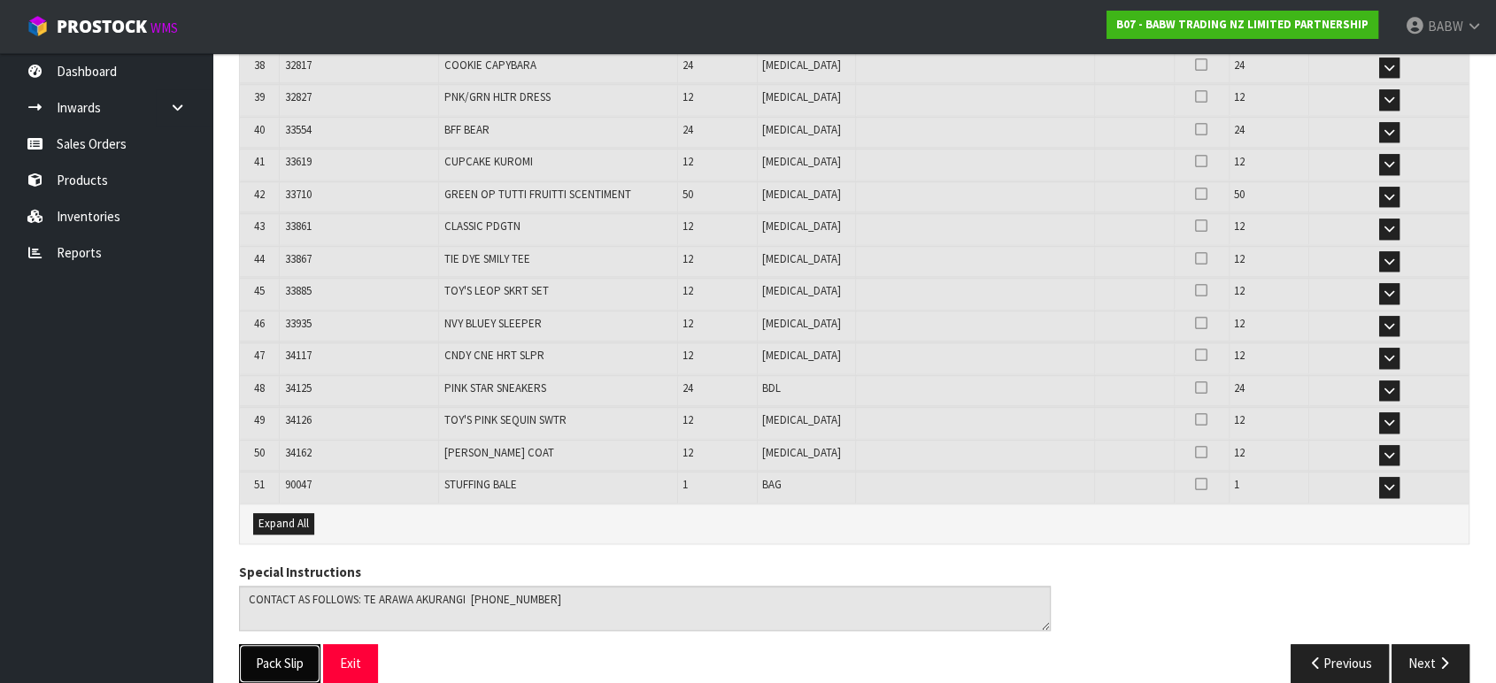
click at [271, 644] on button "Pack Slip" at bounding box center [279, 663] width 81 height 38
click at [101, 143] on link "Sales Orders" at bounding box center [106, 144] width 212 height 36
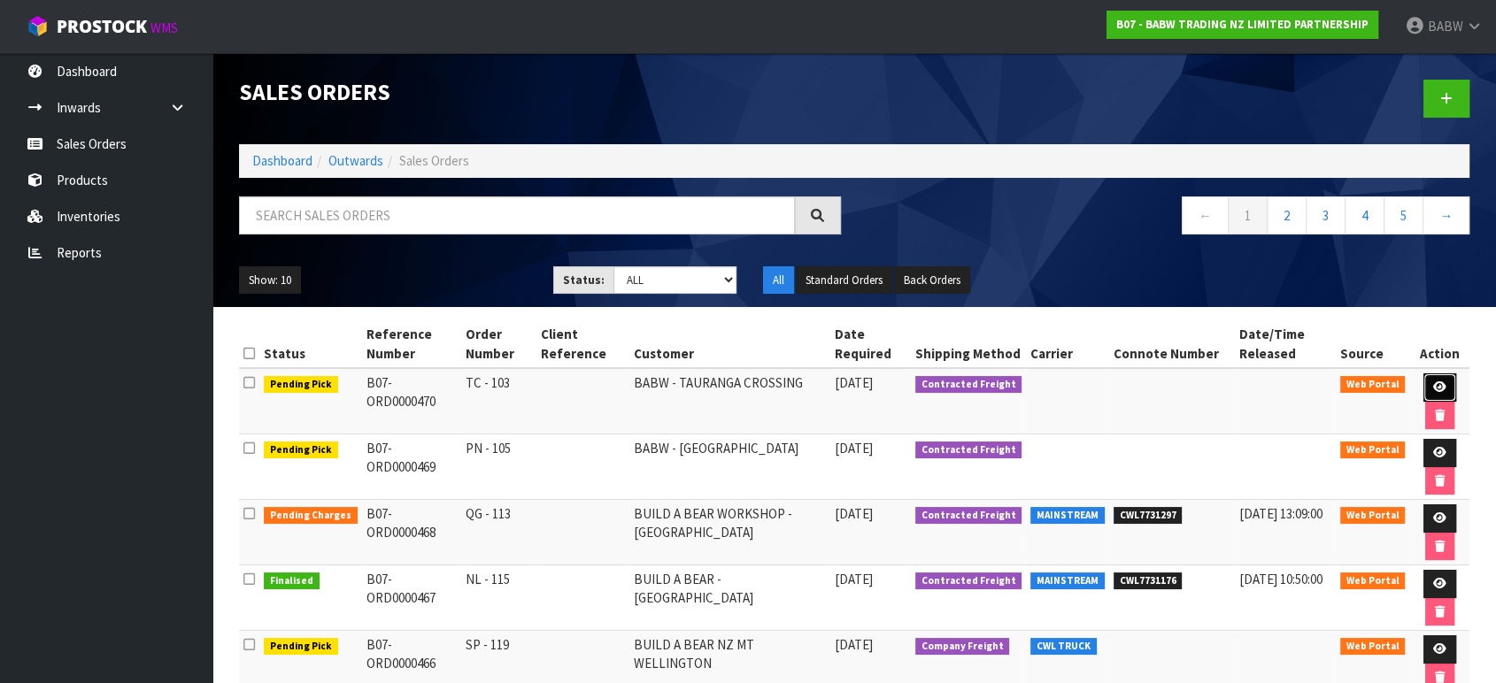
click at [1428, 382] on link at bounding box center [1440, 388] width 33 height 28
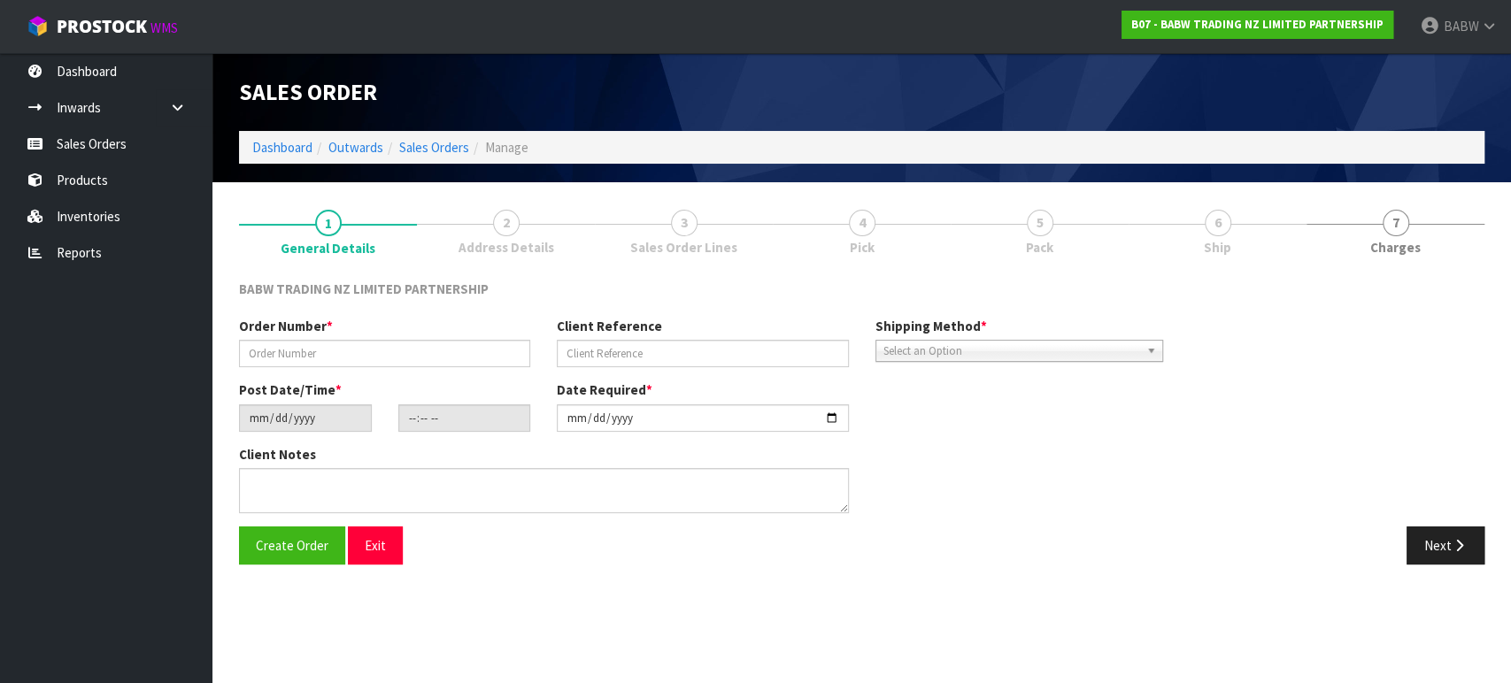
type input "TC - 103"
type input "[DATE]"
type input "19:11:00.000"
type input "[DATE]"
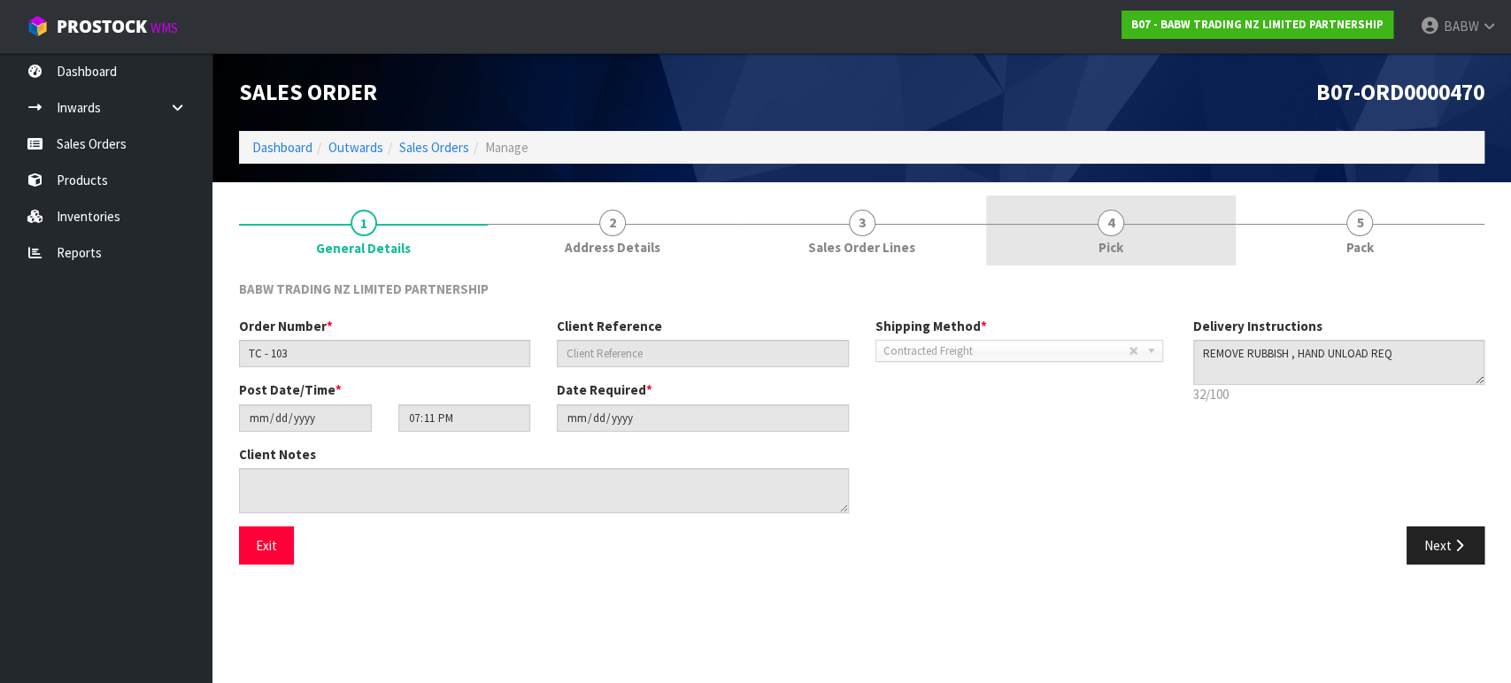
click at [1085, 228] on link "4 Pick" at bounding box center [1110, 231] width 249 height 70
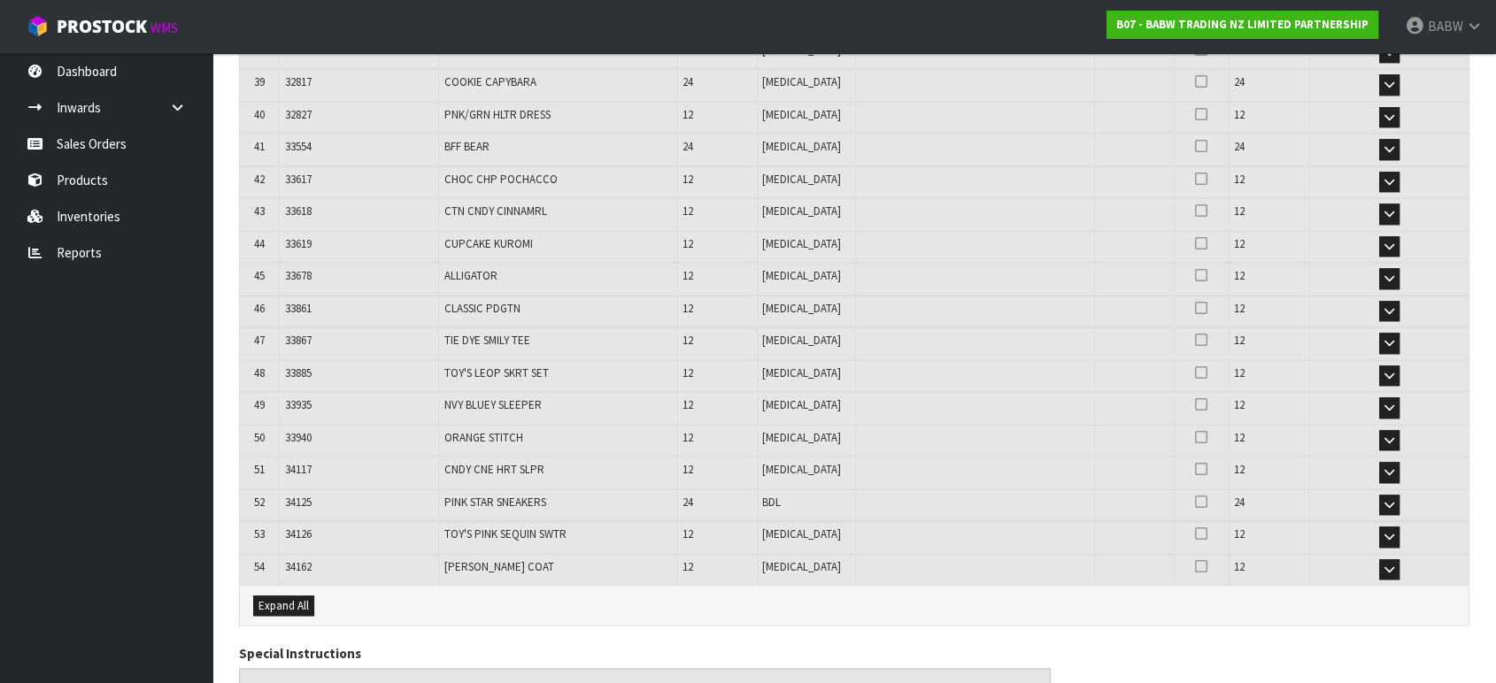
scroll to position [1660, 0]
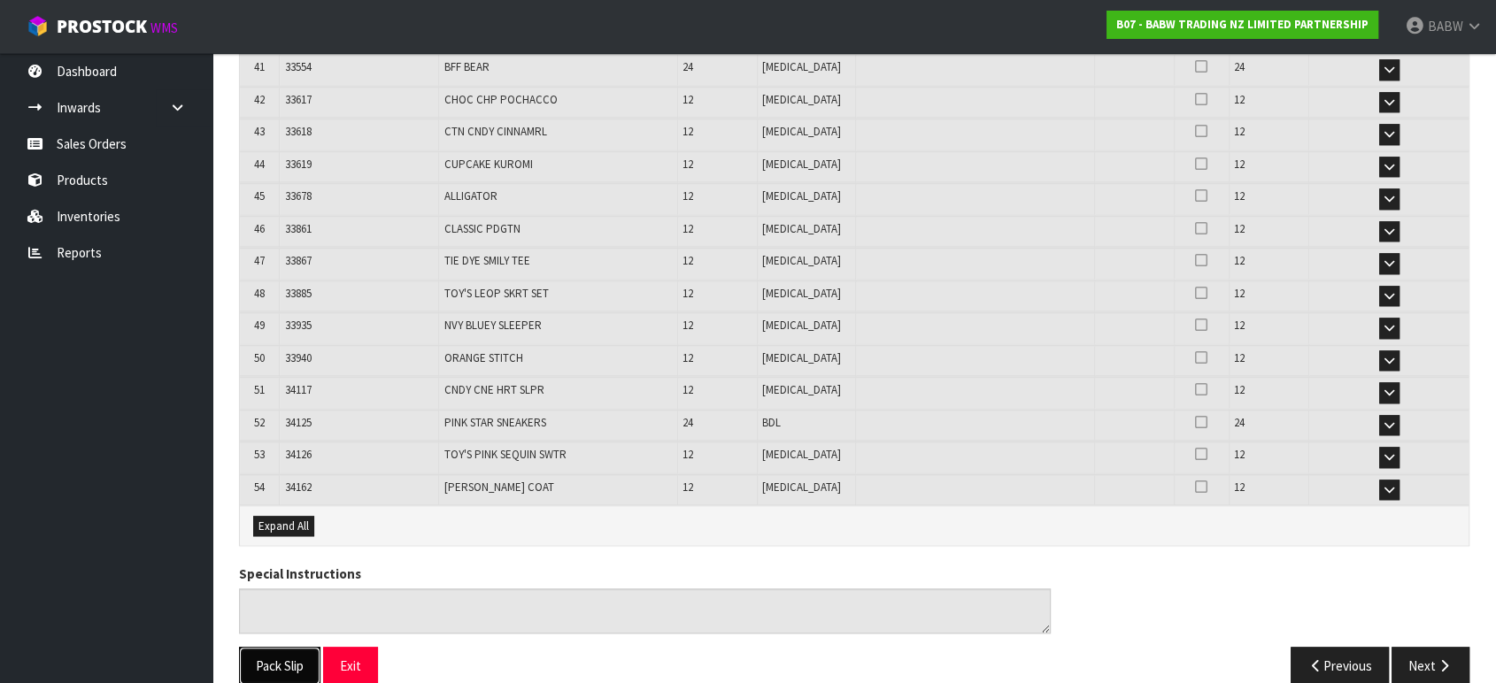
click at [265, 647] on button "Pack Slip" at bounding box center [279, 666] width 81 height 38
click at [59, 455] on ul "Dashboard Inwards Purchase Orders Receipts Sales Orders Products Inventories Re…" at bounding box center [106, 368] width 212 height 630
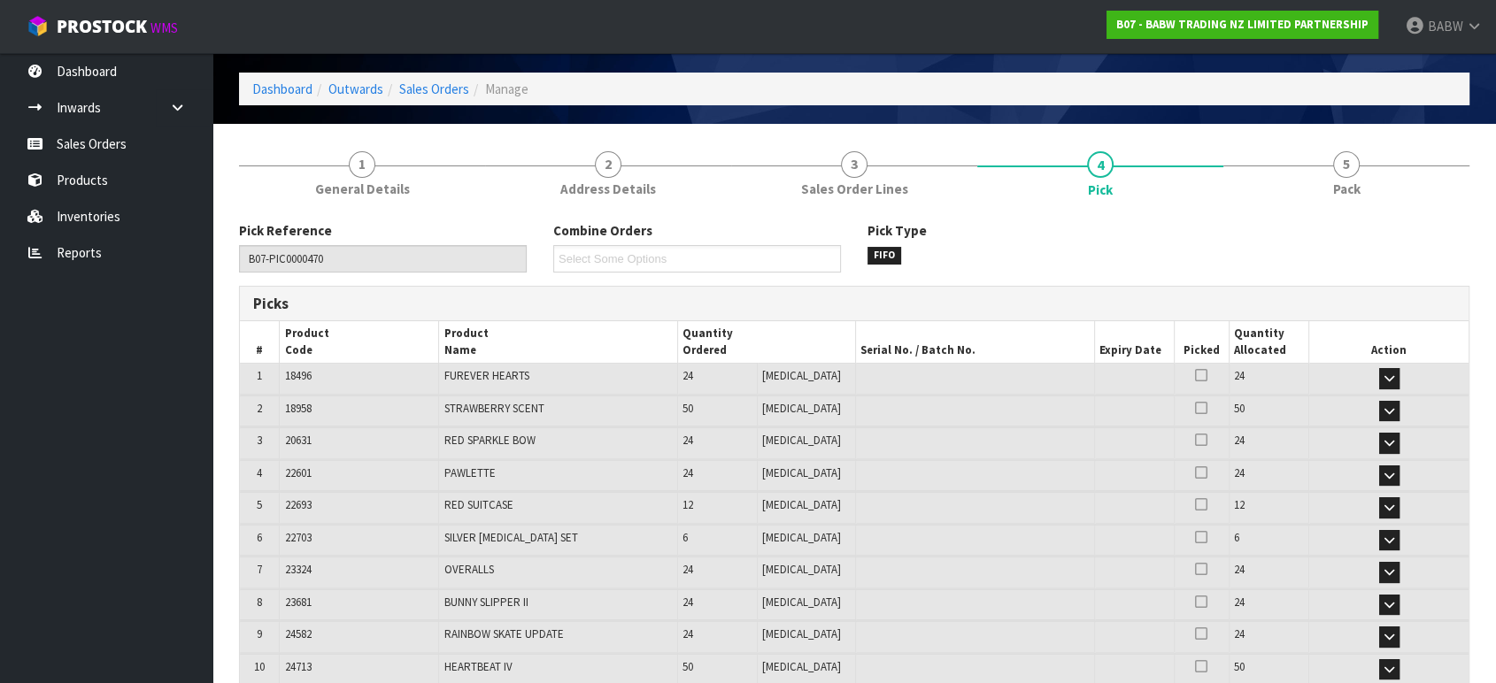
scroll to position [0, 0]
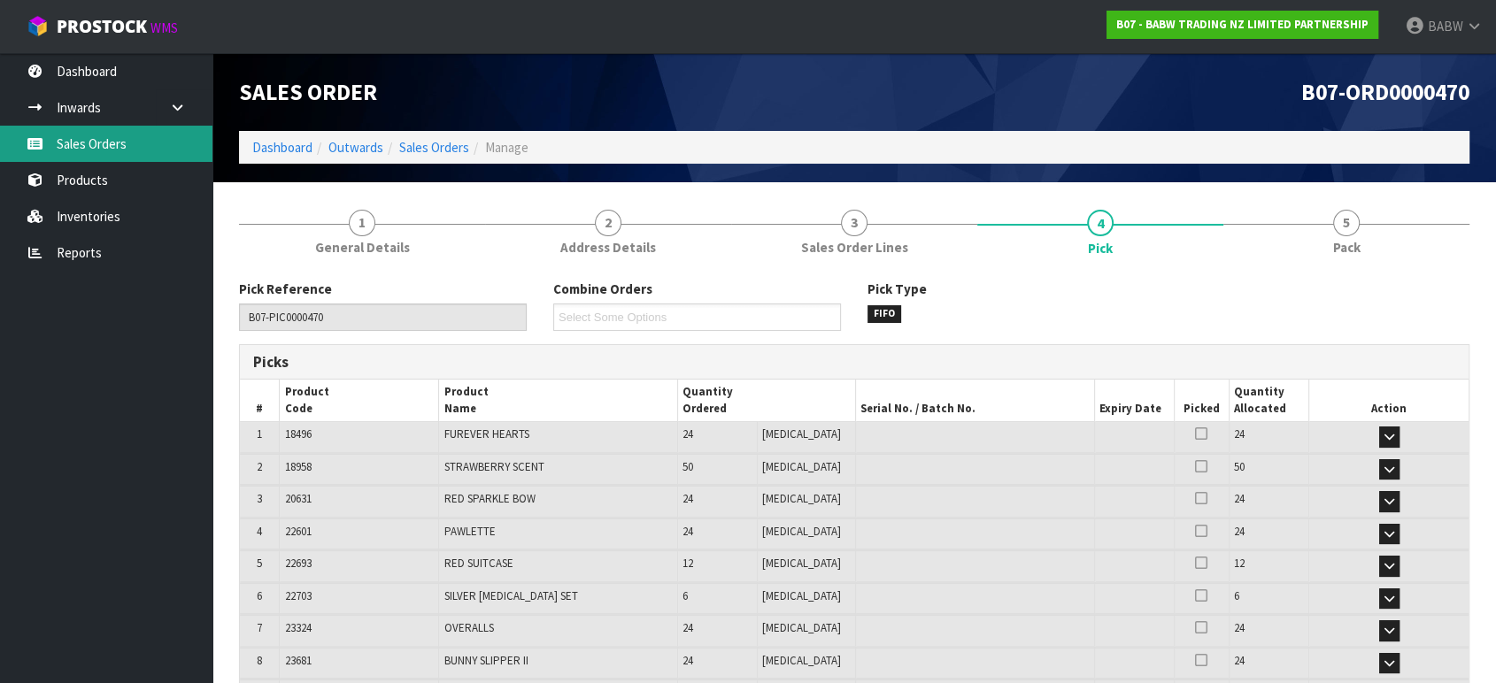
click at [170, 143] on link "Sales Orders" at bounding box center [106, 144] width 212 height 36
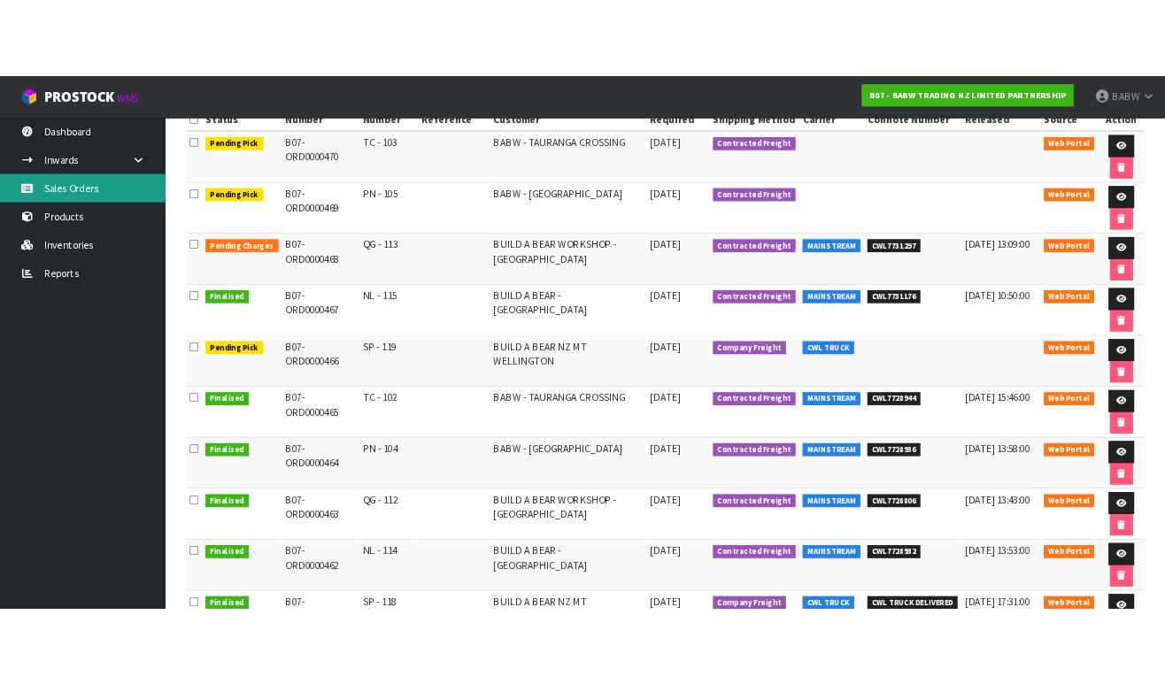
scroll to position [393, 0]
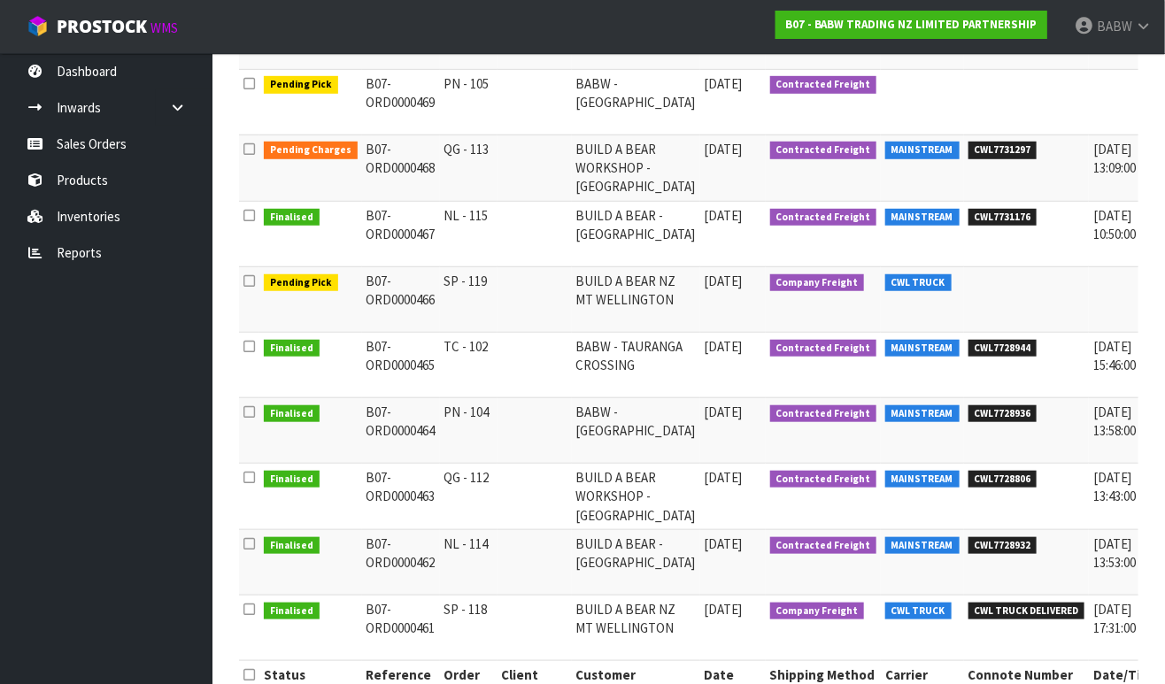
click at [149, 326] on ul "Dashboard Inwards Purchase Orders Receipts Sales Orders Products Inventories Re…" at bounding box center [106, 368] width 212 height 631
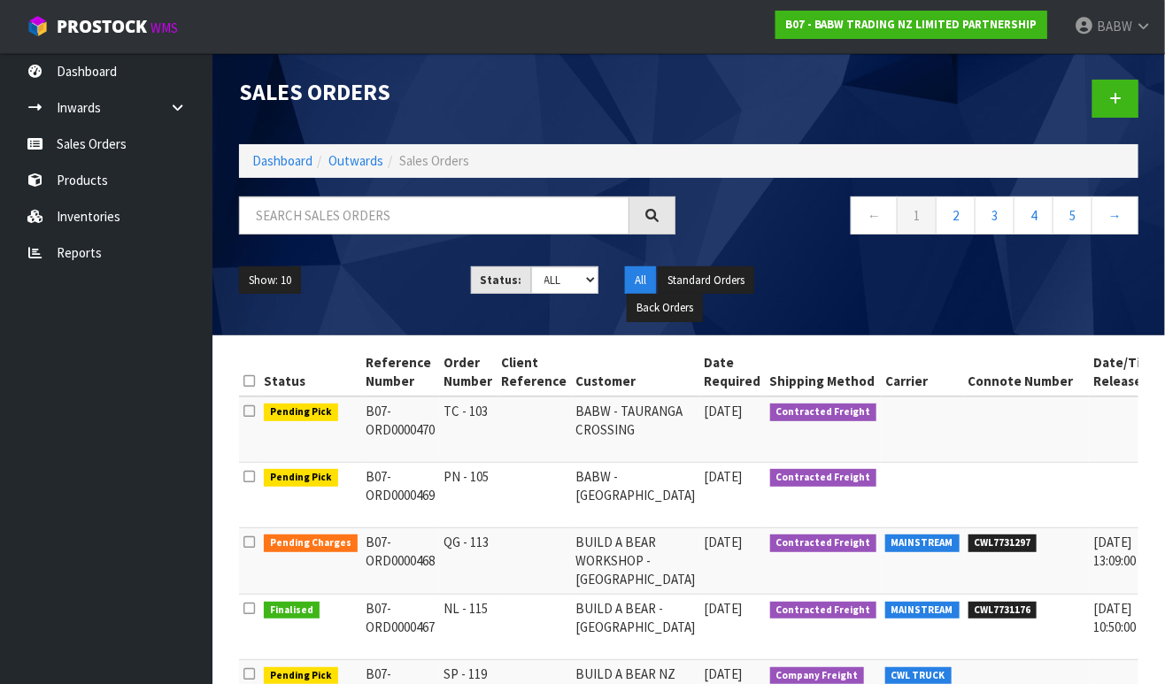
drag, startPoint x: 81, startPoint y: 339, endPoint x: 224, endPoint y: 176, distance: 217.0
click at [81, 339] on ul "Dashboard Inwards Purchase Orders Receipts Sales Orders Products Inventories Re…" at bounding box center [106, 368] width 212 height 631
drag, startPoint x: 108, startPoint y: 348, endPoint x: 120, endPoint y: 345, distance: 11.8
click at [108, 348] on ul "Dashboard Inwards Purchase Orders Receipts Sales Orders Products Inventories Re…" at bounding box center [106, 368] width 212 height 631
